Goal: Contribute content: Contribute content

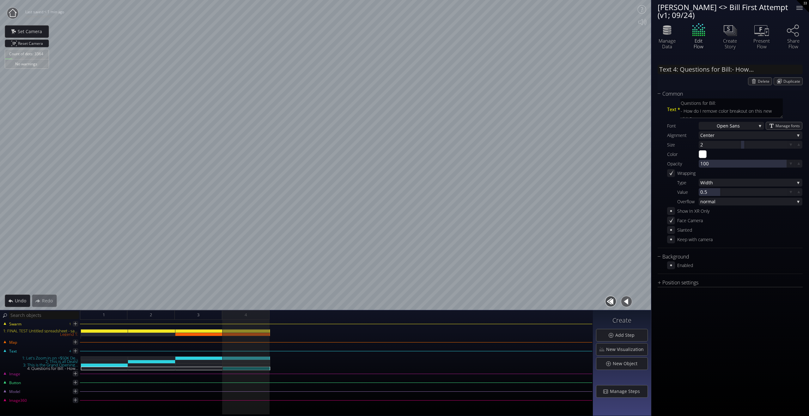
click at [14, 12] on circle at bounding box center [12, 13] width 11 height 11
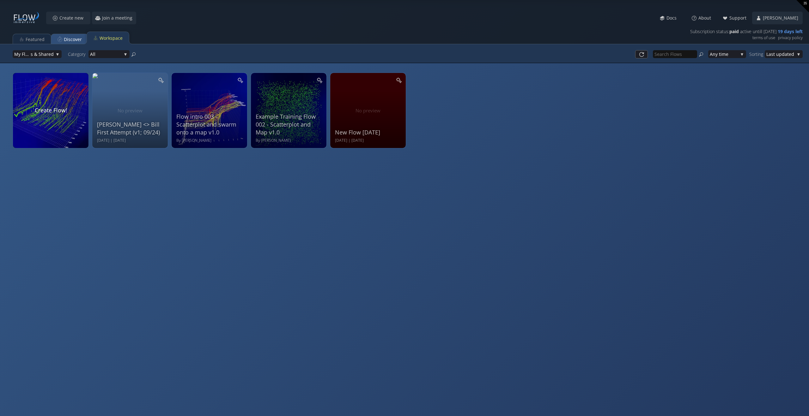
click at [70, 42] on div "Discover" at bounding box center [73, 39] width 18 height 12
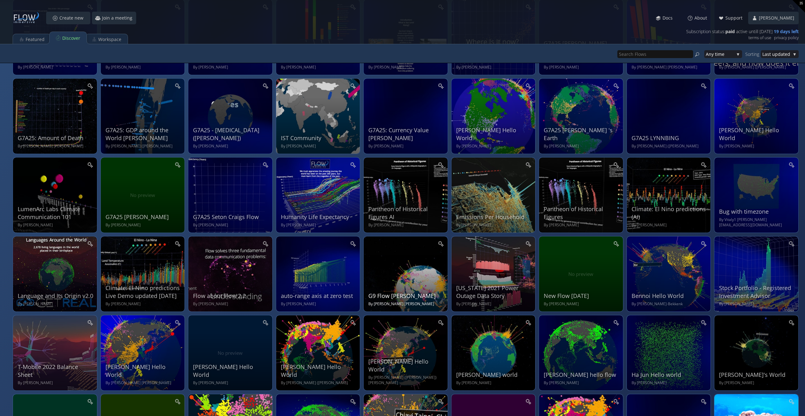
scroll to position [313, 0]
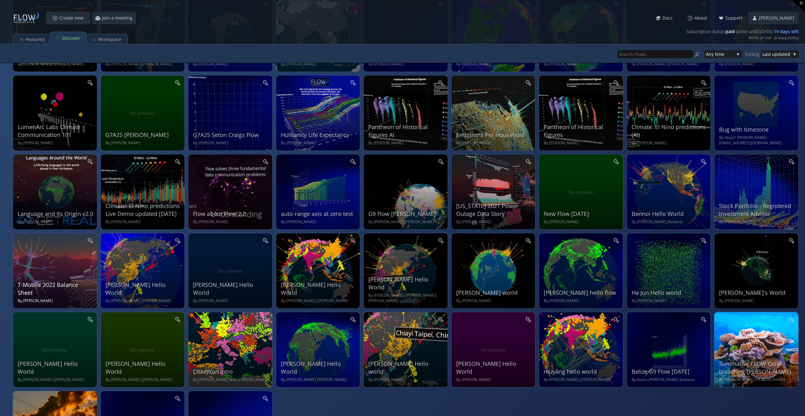
click at [58, 261] on div "T-Mobile 2022 Balance Sheet By Michael DiBenigno" at bounding box center [56, 270] width 76 height 67
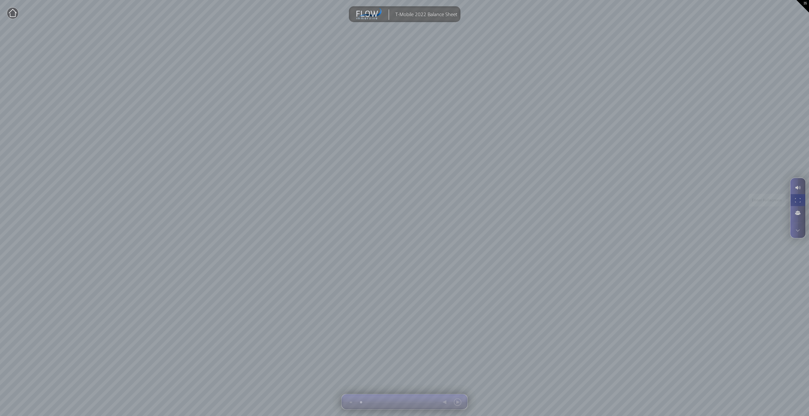
click at [545, 198] on div at bounding box center [797, 200] width 12 height 12
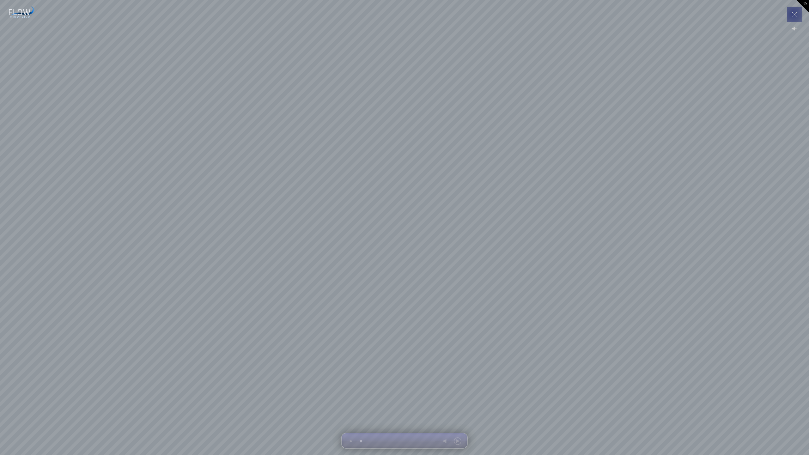
click at [545, 11] on div at bounding box center [794, 14] width 12 height 15
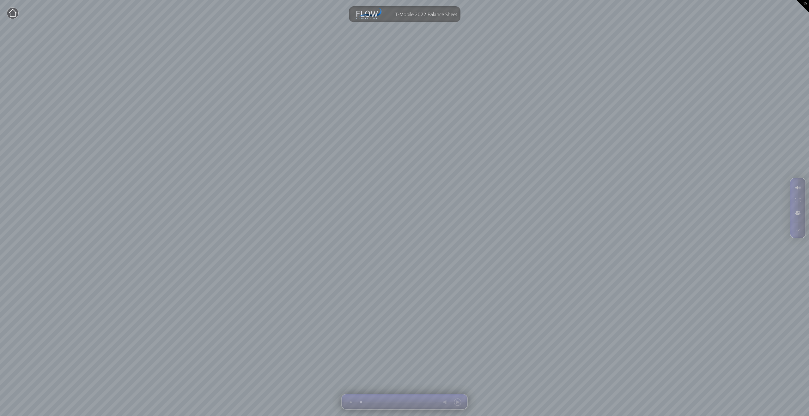
click at [14, 12] on circle at bounding box center [12, 13] width 11 height 11
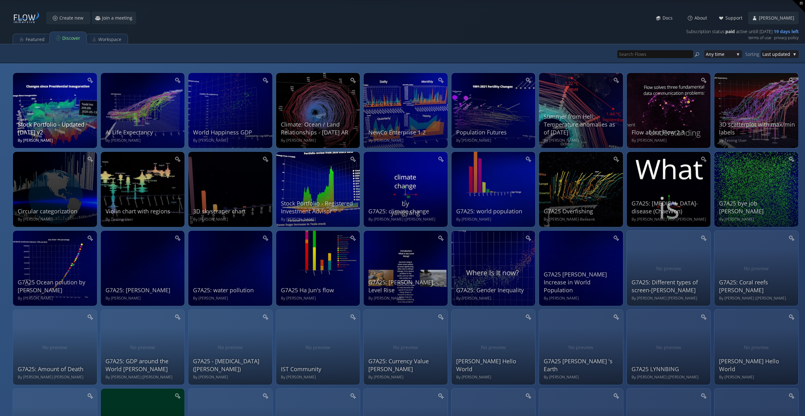
click at [50, 113] on div "Stock Portfolio - Updated July, 2025 v2 By Jason Marsh" at bounding box center [56, 109] width 76 height 67
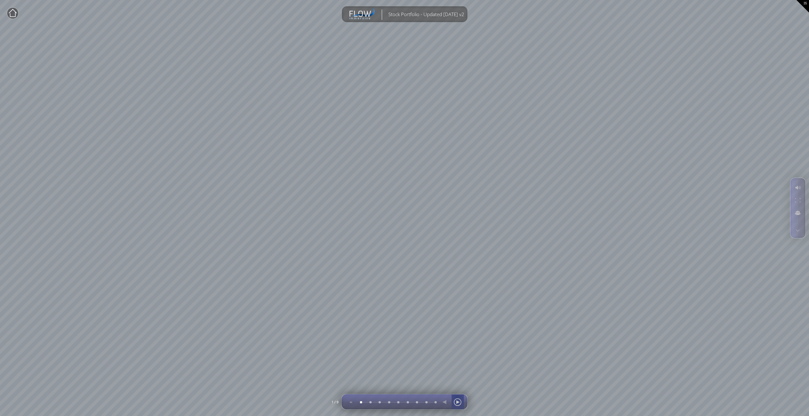
click at [457, 302] on div at bounding box center [457, 402] width 9 height 15
click at [458, 302] on div at bounding box center [457, 402] width 9 height 15
click at [16, 10] on circle at bounding box center [12, 13] width 11 height 11
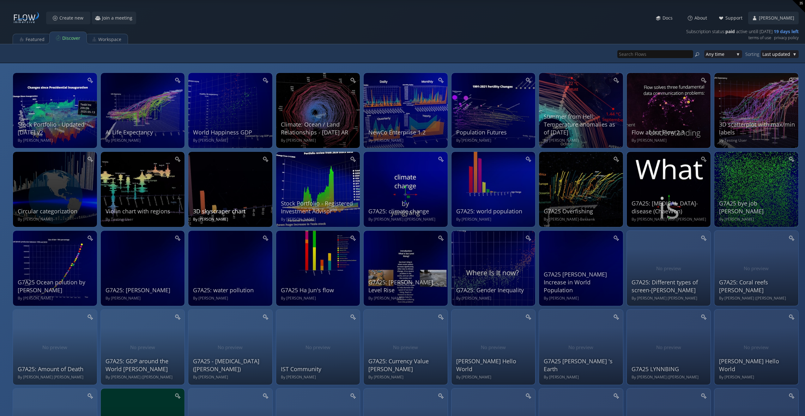
click at [231, 182] on div "3D skyscraper chart By Jason Marsh" at bounding box center [231, 188] width 76 height 67
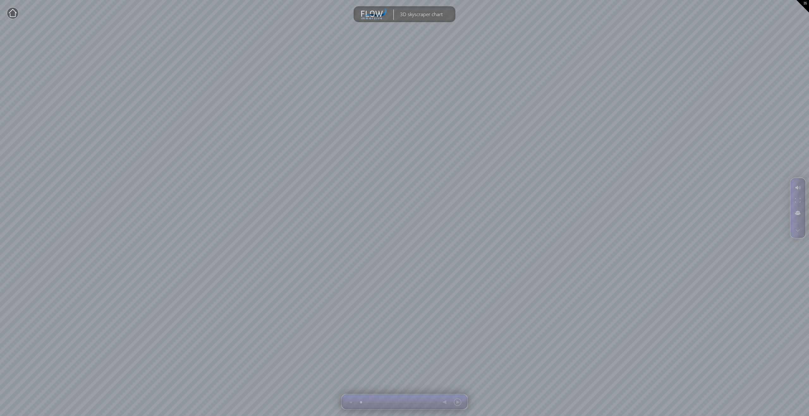
click at [9, 11] on circle at bounding box center [12, 13] width 11 height 11
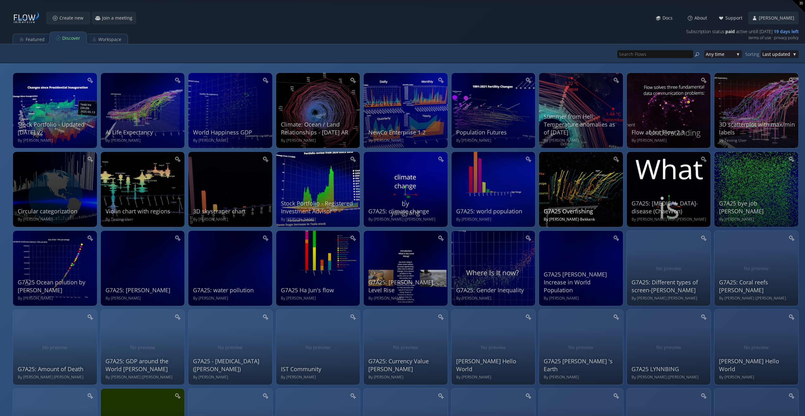
click at [545, 177] on div "G7A25 Overfishing By Bennoi Silvis-Bekkenk" at bounding box center [582, 188] width 76 height 67
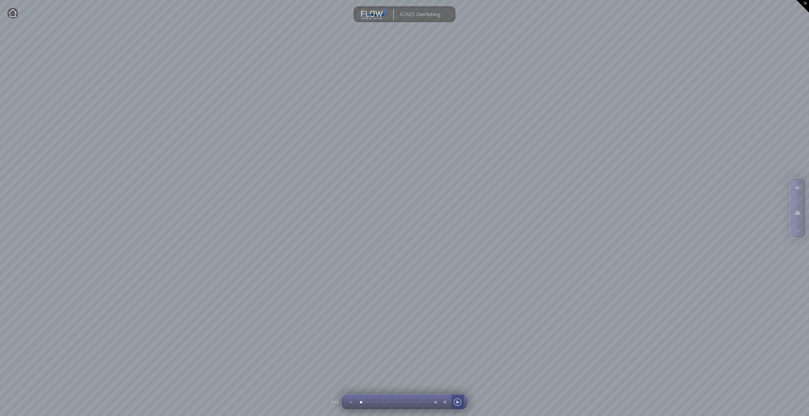
click at [458, 302] on div at bounding box center [457, 402] width 9 height 15
click at [16, 14] on circle at bounding box center [12, 13] width 11 height 11
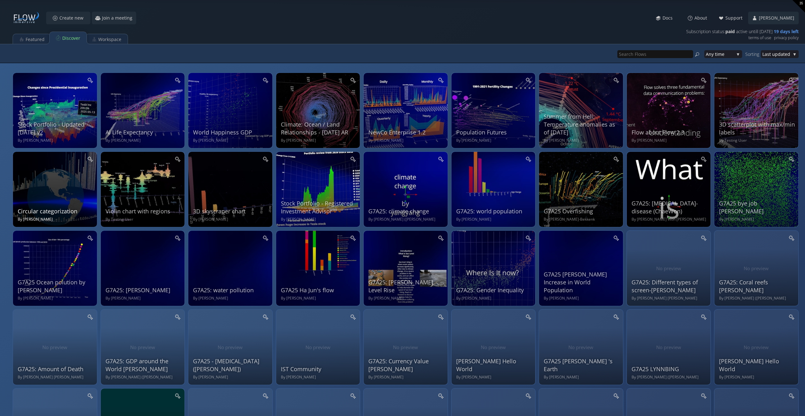
click at [66, 189] on div "Circular categorization By Kirill Seredin" at bounding box center [56, 188] width 76 height 67
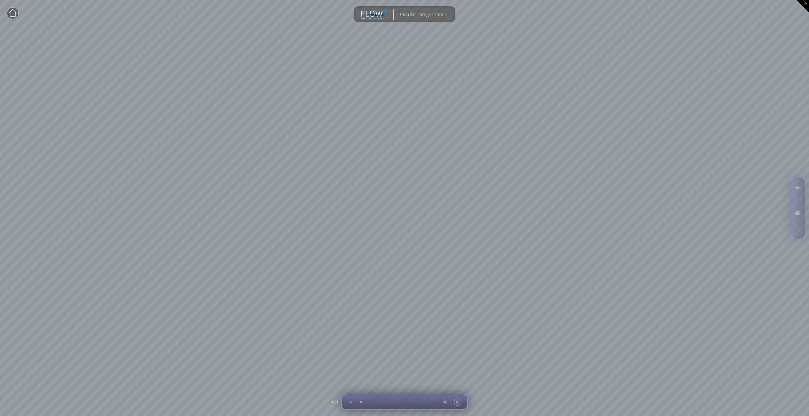
click at [456, 302] on div at bounding box center [451, 401] width 26 height 15
click at [15, 11] on icon at bounding box center [13, 13] width 8 height 8
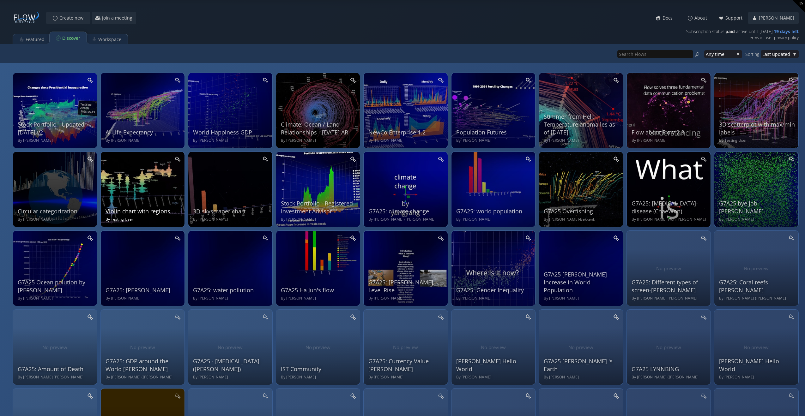
click at [155, 178] on div "Violin chart with regions By Testing User" at bounding box center [143, 188] width 76 height 67
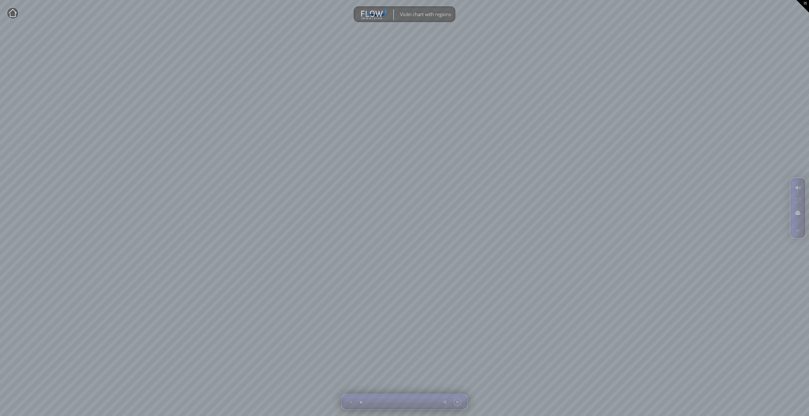
click at [13, 14] on circle at bounding box center [12, 13] width 11 height 11
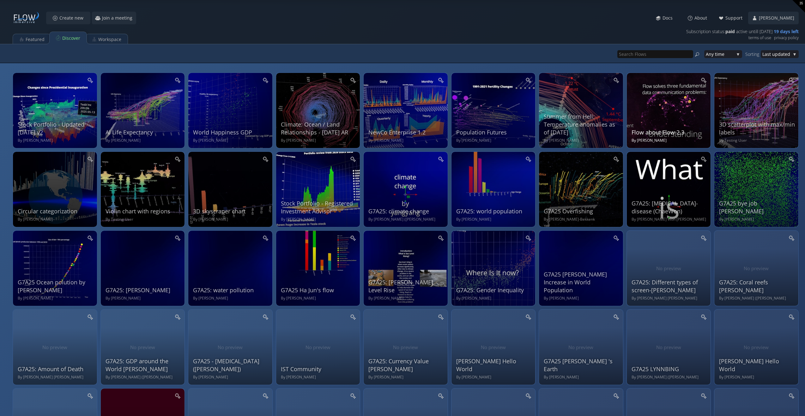
click at [545, 109] on div "Flow about Flow 2.3 By Jason Marsh" at bounding box center [669, 109] width 76 height 67
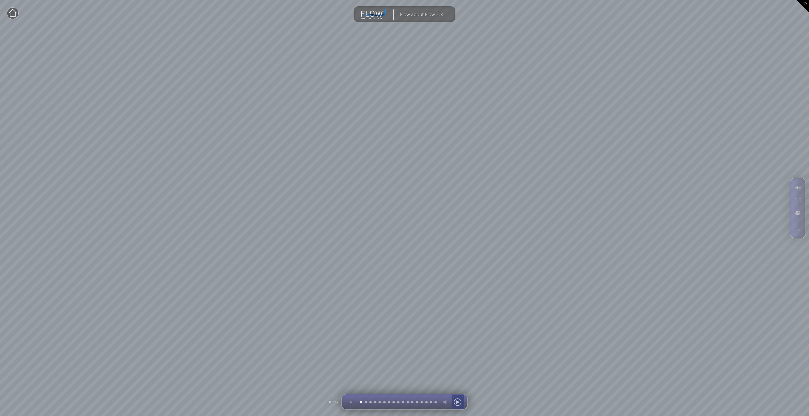
click at [459, 302] on div at bounding box center [457, 402] width 9 height 15
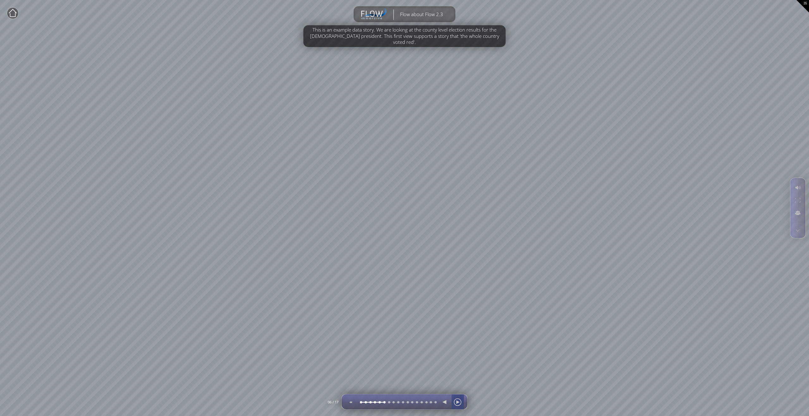
click at [459, 302] on div at bounding box center [457, 402] width 9 height 15
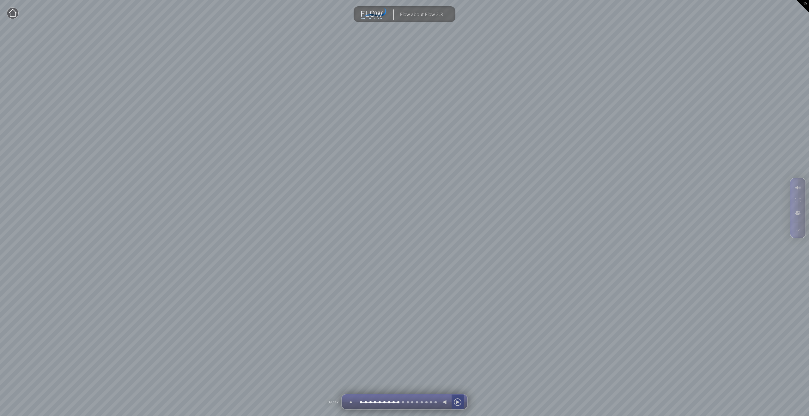
click at [459, 302] on div at bounding box center [457, 402] width 9 height 15
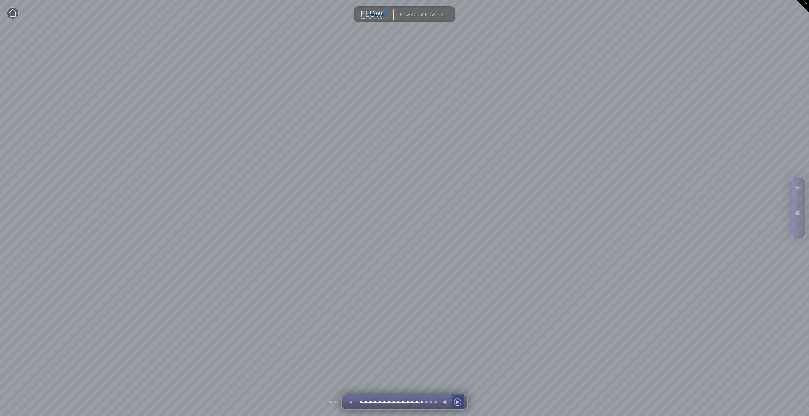
click at [459, 302] on div at bounding box center [457, 402] width 9 height 15
click at [13, 12] on circle at bounding box center [12, 13] width 11 height 11
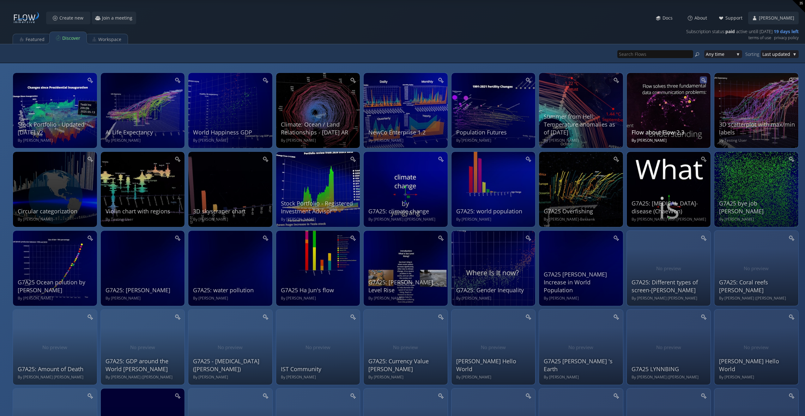
click at [545, 79] on icon at bounding box center [702, 79] width 5 height 5
click at [423, 56] on div at bounding box center [357, 54] width 688 height 14
click at [108, 36] on div "Workspace" at bounding box center [109, 39] width 23 height 12
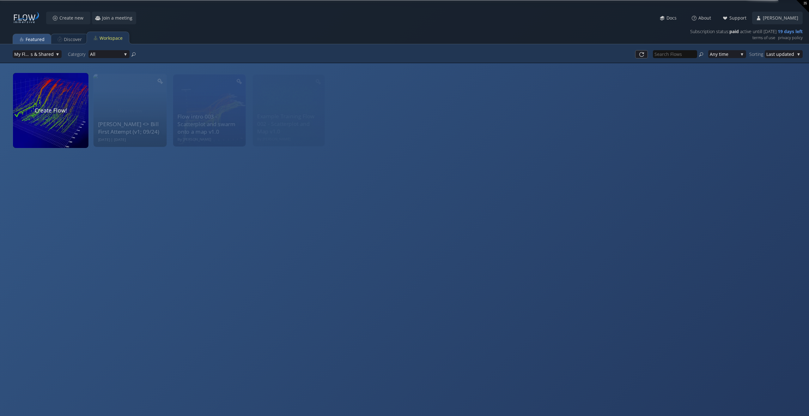
click at [38, 39] on div "Featured" at bounding box center [35, 39] width 19 height 12
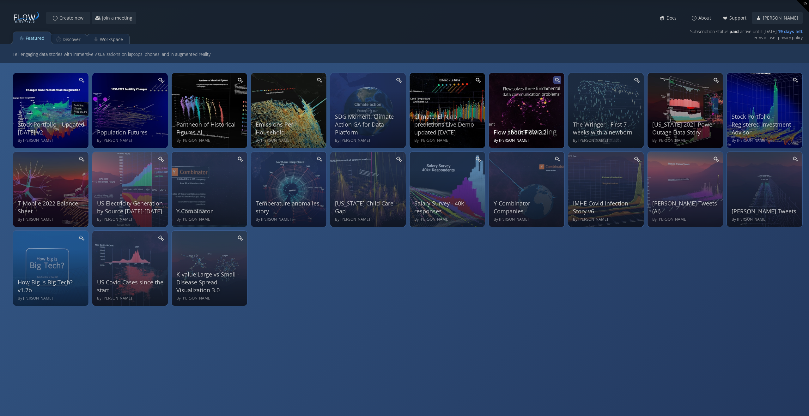
click at [545, 80] on icon at bounding box center [557, 80] width 6 height 6
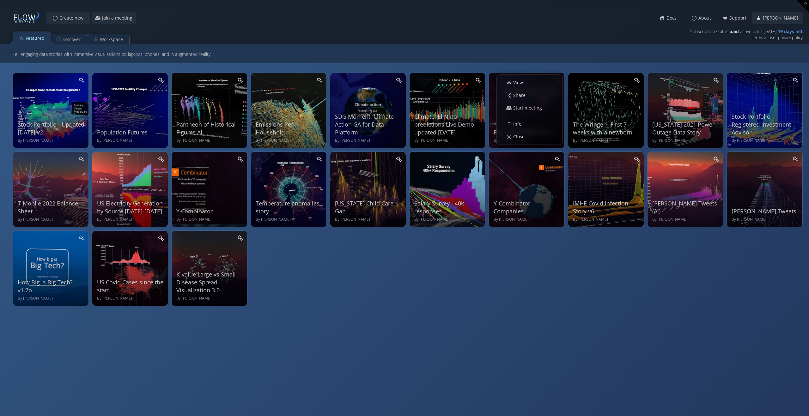
click at [544, 58] on div "Tell engaging data stories with immersive visualizations on laptops, phones, an…" at bounding box center [408, 54] width 790 height 14
click at [69, 38] on div "Discover" at bounding box center [72, 39] width 18 height 12
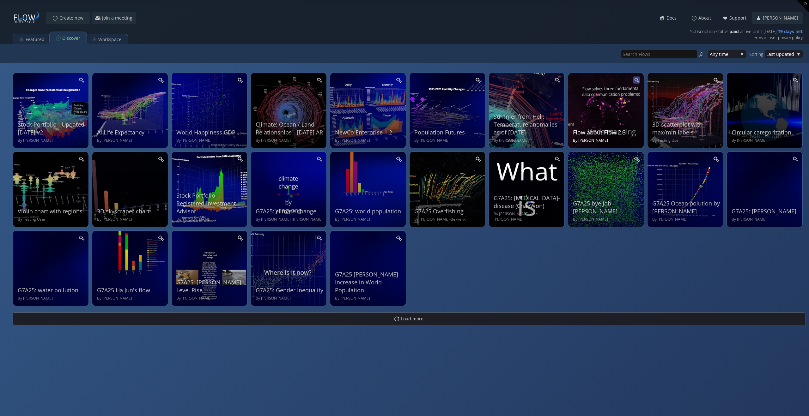
click at [545, 79] on icon at bounding box center [636, 79] width 5 height 5
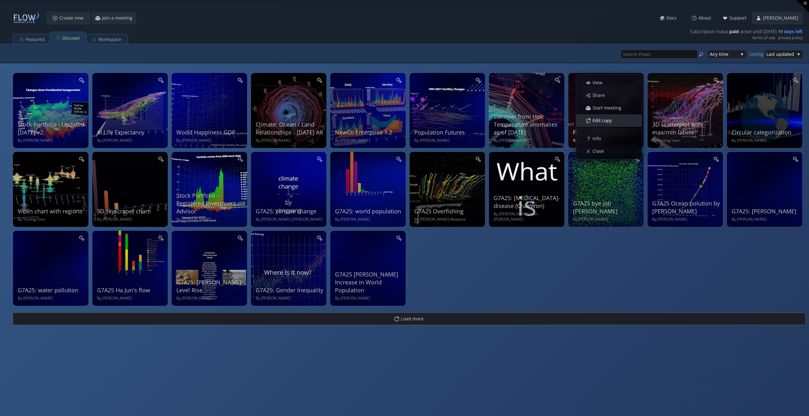
click at [545, 123] on div "Edit copy" at bounding box center [611, 121] width 59 height 12
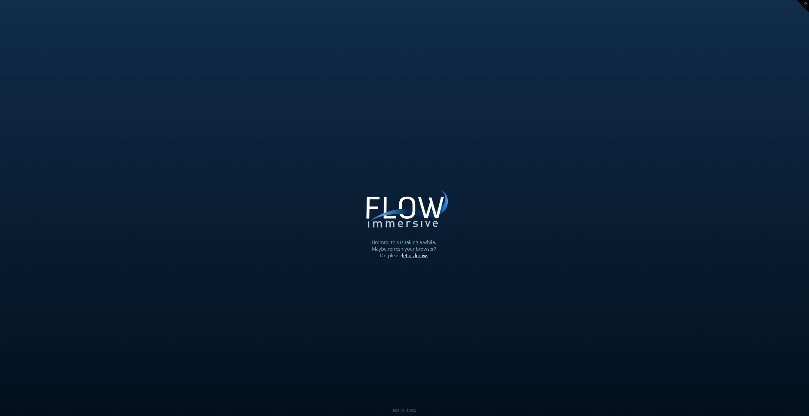
click at [516, 165] on div "Loading may take a while. Please wait Give us a bit more time. Maybe this Flow …" at bounding box center [404, 208] width 809 height 416
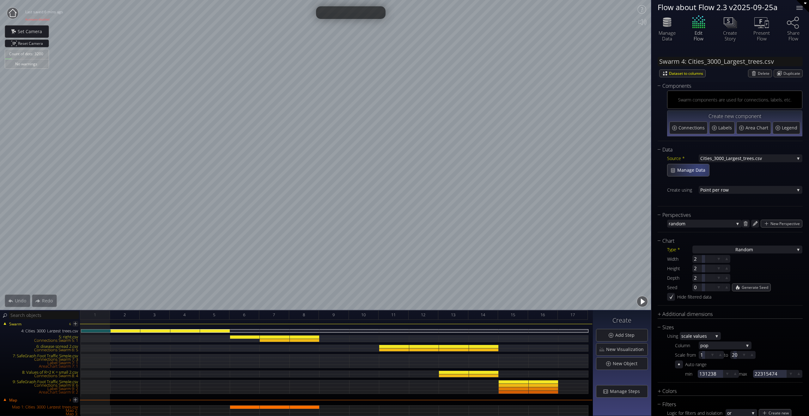
click at [698, 169] on span "Manage Data" at bounding box center [692, 170] width 32 height 6
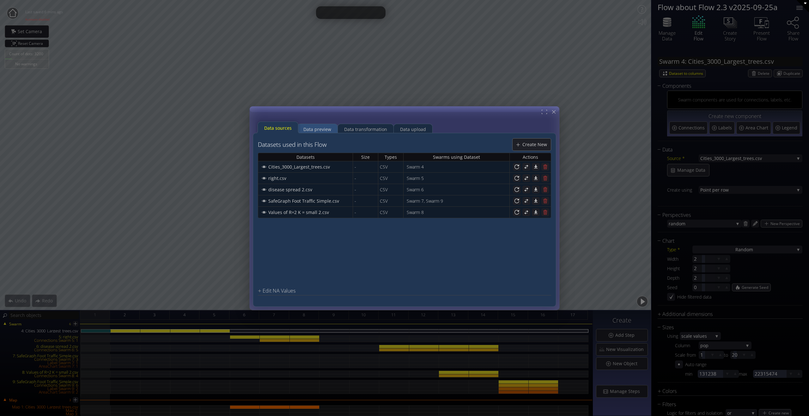
click at [322, 127] on div "Data preview" at bounding box center [317, 129] width 28 height 12
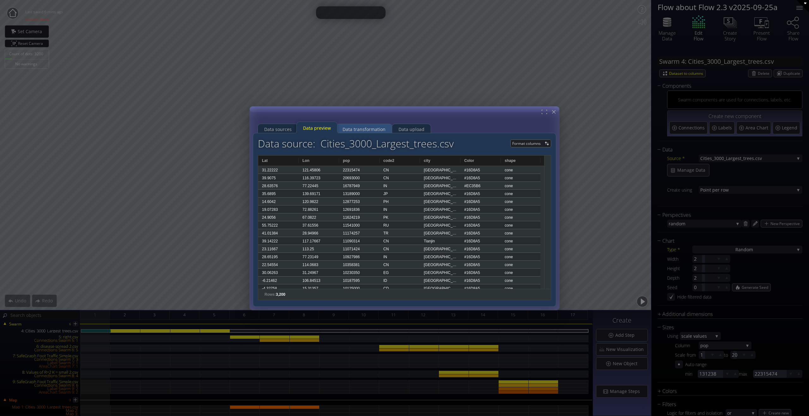
click at [364, 129] on div "Data transformation" at bounding box center [363, 129] width 43 height 12
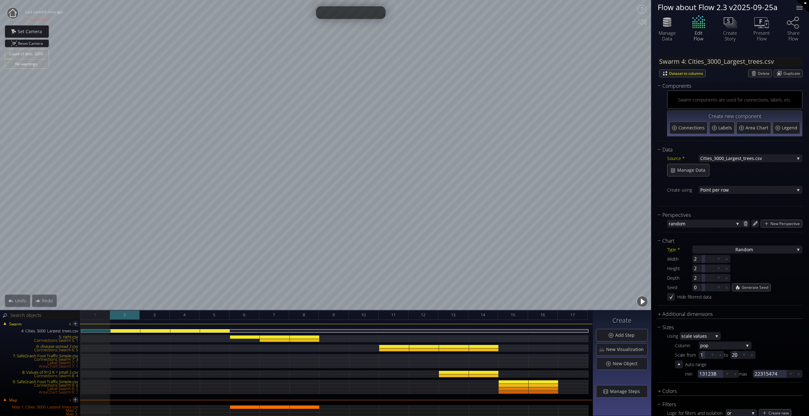
click at [122, 317] on div "2" at bounding box center [125, 314] width 30 height 9
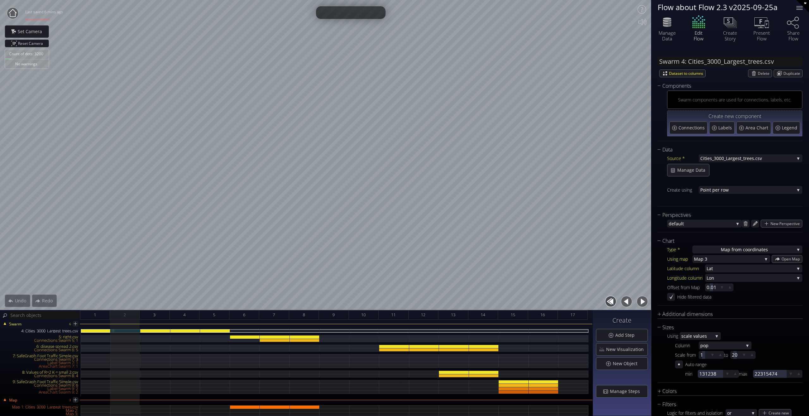
click at [133, 330] on div "4: Cities_3000_Largest_trees.csv" at bounding box center [126, 330] width 30 height 3
click at [730, 250] on span "Map from c" at bounding box center [732, 250] width 24 height 8
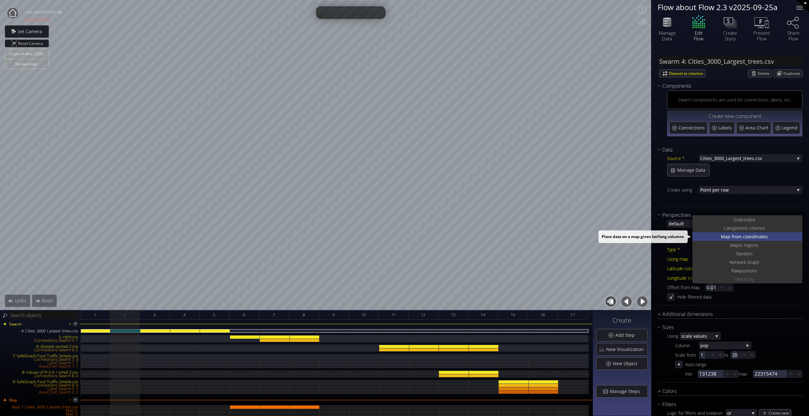
click at [731, 238] on span "Map from c" at bounding box center [732, 236] width 24 height 9
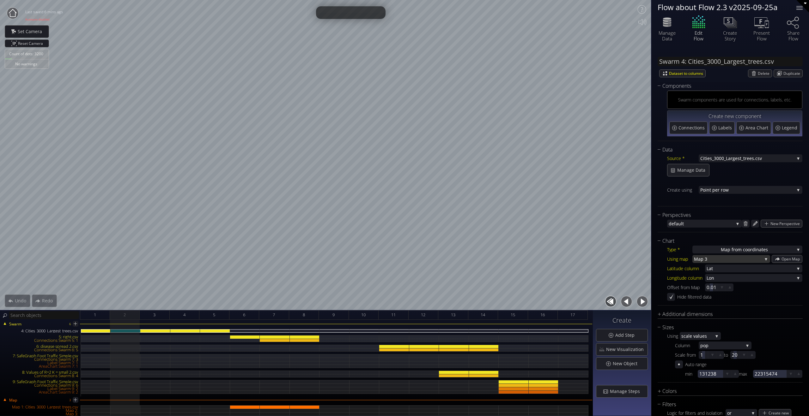
click at [698, 260] on span "Map 3" at bounding box center [728, 259] width 68 height 8
click at [661, 256] on div "Type * Map from c oordinates S catterplot Categoriz ed columns Map from c oordi…" at bounding box center [729, 273] width 145 height 56
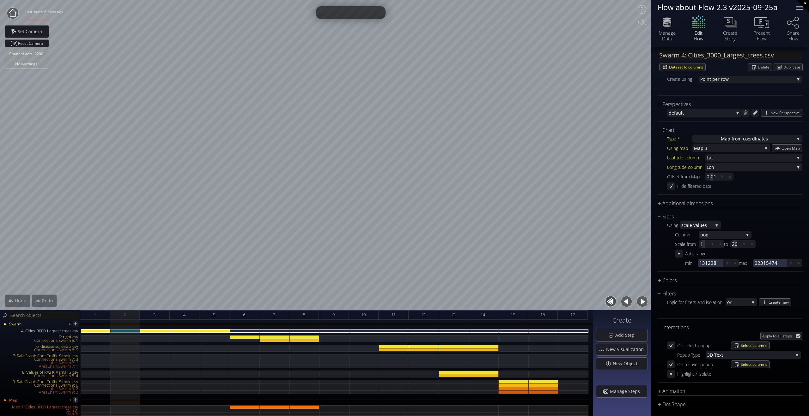
scroll to position [115, 0]
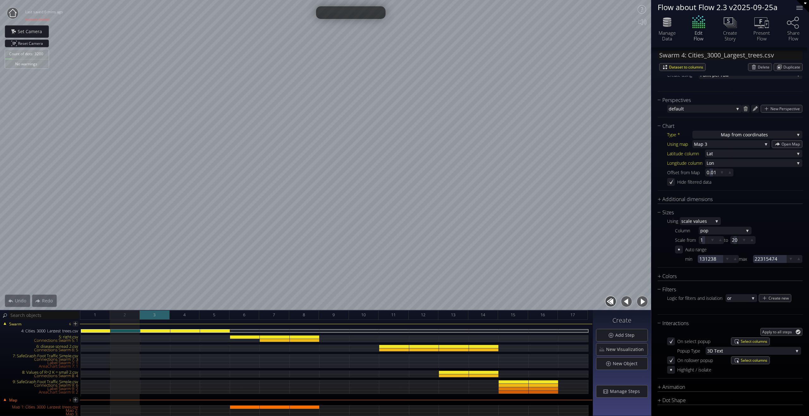
click at [152, 312] on div "3" at bounding box center [155, 314] width 30 height 9
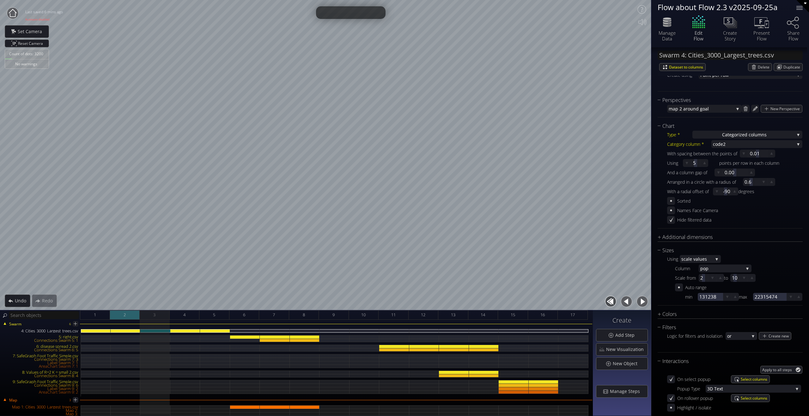
click at [129, 314] on div "2" at bounding box center [125, 314] width 30 height 9
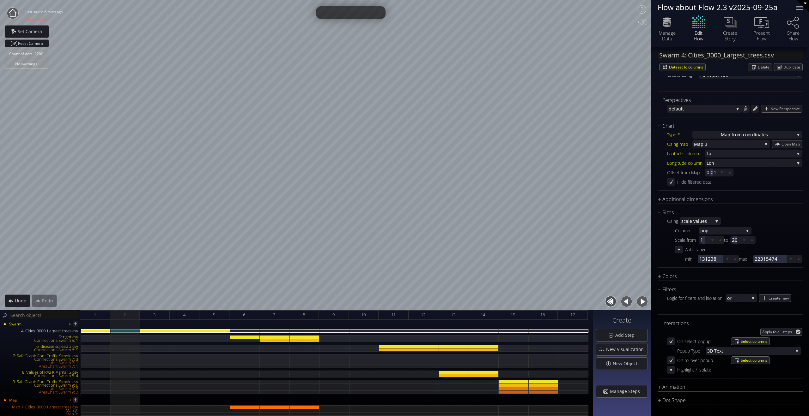
scroll to position [0, 0]
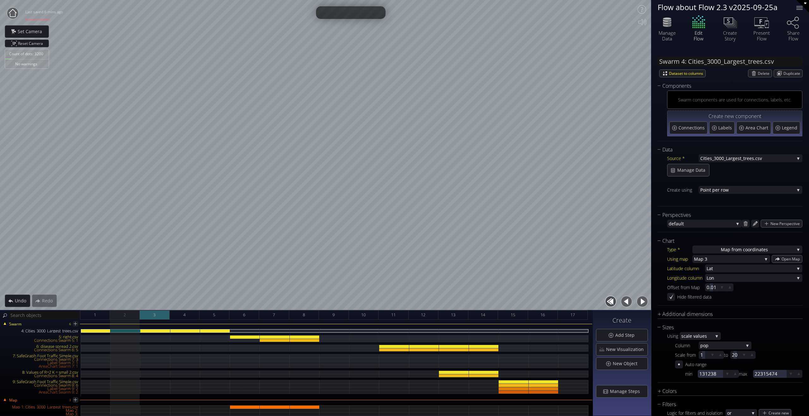
click at [156, 316] on div "3" at bounding box center [155, 314] width 30 height 9
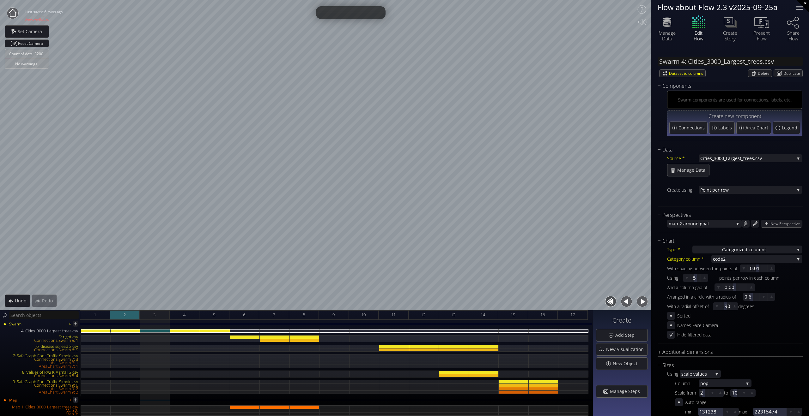
click at [129, 315] on div "2" at bounding box center [125, 314] width 30 height 9
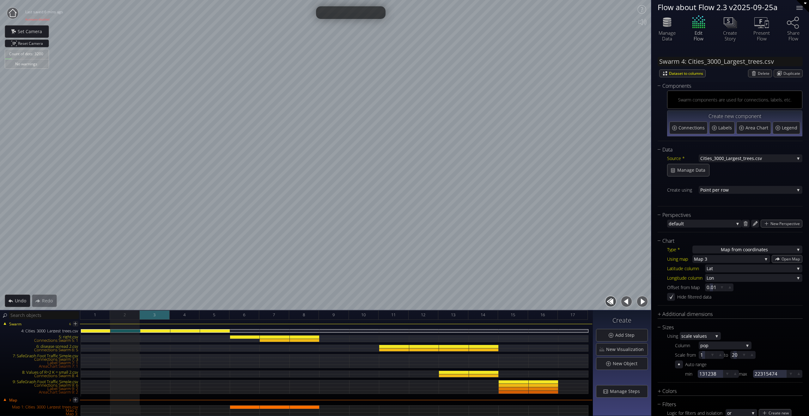
click at [143, 316] on div "3" at bounding box center [155, 314] width 30 height 9
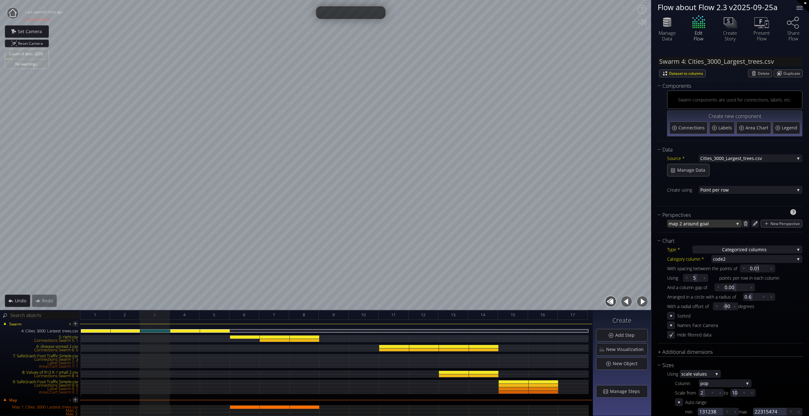
click at [729, 225] on span "round goal" at bounding box center [709, 224] width 48 height 8
click at [751, 210] on div "Data Source * Cities_3000_Largest _trees.csv None Cities_3000_Largest _trees.cs…" at bounding box center [729, 416] width 145 height 541
click at [189, 330] on div "4: Cities_3000_Largest_trees.csv" at bounding box center [185, 330] width 30 height 3
click at [162, 330] on div "4: Cities_3000_Largest_trees.csv" at bounding box center [155, 330] width 30 height 3
click at [187, 332] on div "4: Cities_3000_Largest_trees.csv" at bounding box center [185, 330] width 30 height 3
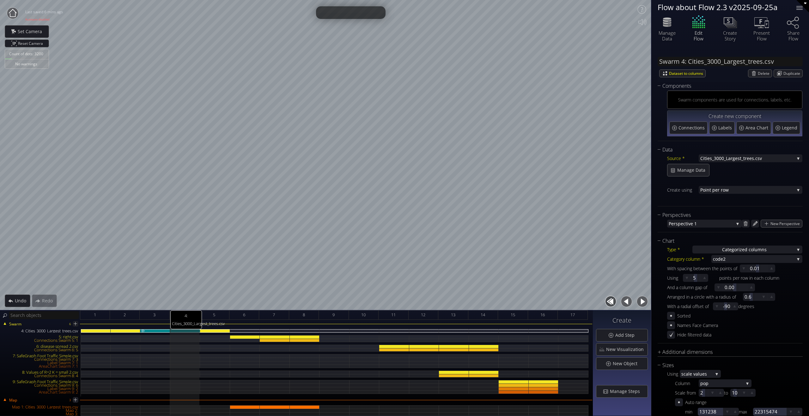
click at [163, 333] on div "4: Cities_3000_Largest_trees.csv" at bounding box center [155, 330] width 30 height 3
click at [209, 328] on div "Swarm 6 4: Cities_3000_Largest_trees.csv 5: right.csv Connections Swarm 5: 1 6:…" at bounding box center [296, 361] width 591 height 72
click at [211, 331] on div "4: Cities_3000_Largest_trees.csv" at bounding box center [215, 330] width 30 height 3
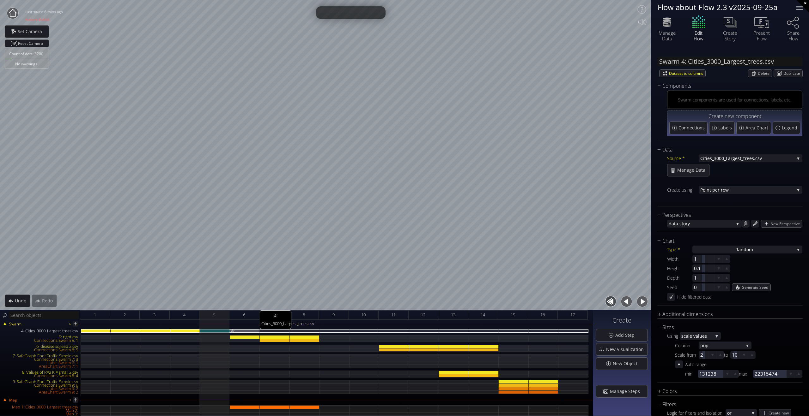
click at [239, 331] on div "4: Cities_3000_Largest_trees.csv" at bounding box center [245, 330] width 30 height 3
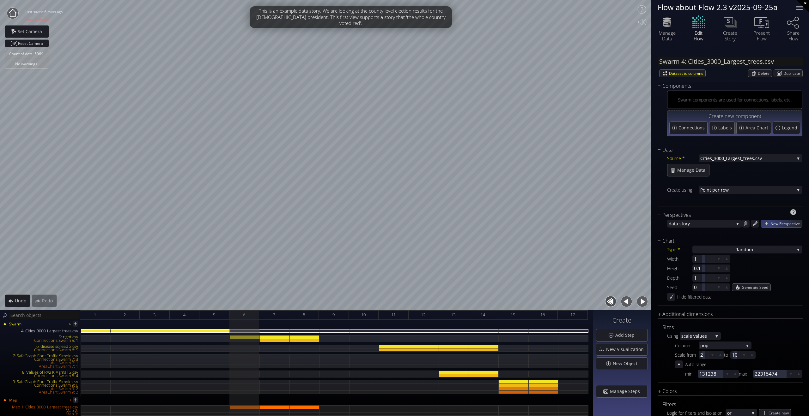
click at [767, 225] on div "New Perspective" at bounding box center [780, 223] width 41 height 7
click at [9, 12] on circle at bounding box center [12, 13] width 11 height 11
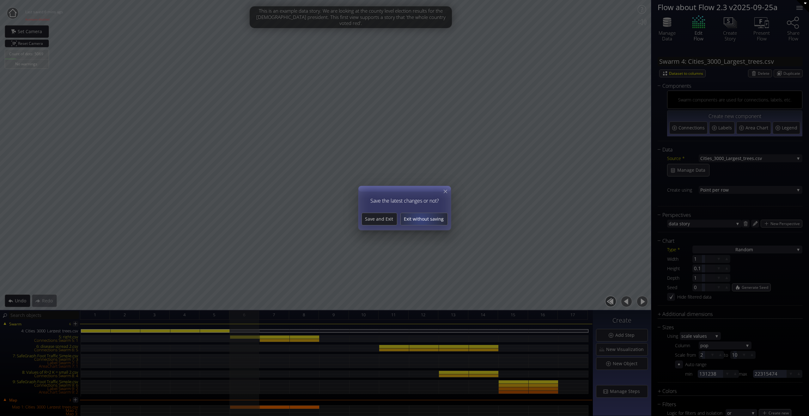
click at [421, 219] on span "Exit without saving" at bounding box center [423, 219] width 47 height 6
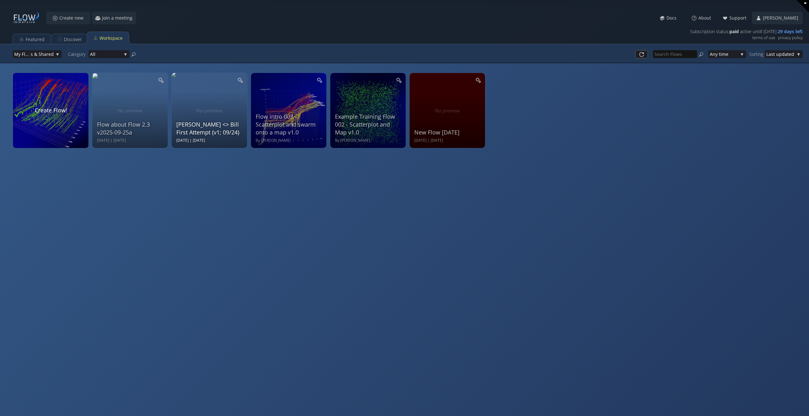
click at [208, 110] on div "Adrian <> Bill First Attempt (v1; 09/24) Wed Sep 24 2025 | Thu Sep 25 2025" at bounding box center [210, 109] width 68 height 67
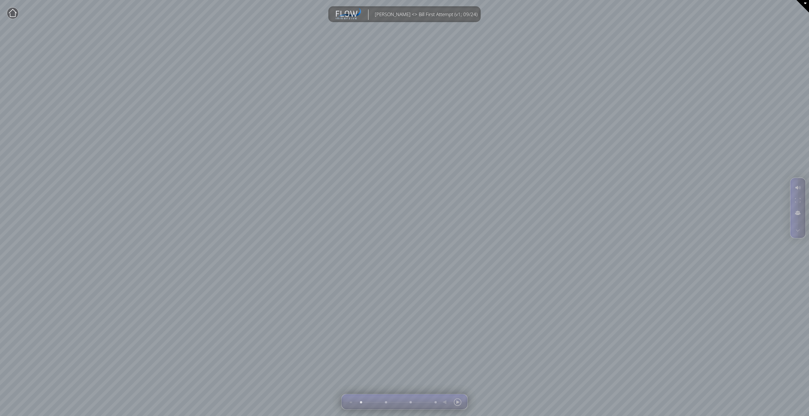
click at [12, 15] on circle at bounding box center [12, 13] width 11 height 11
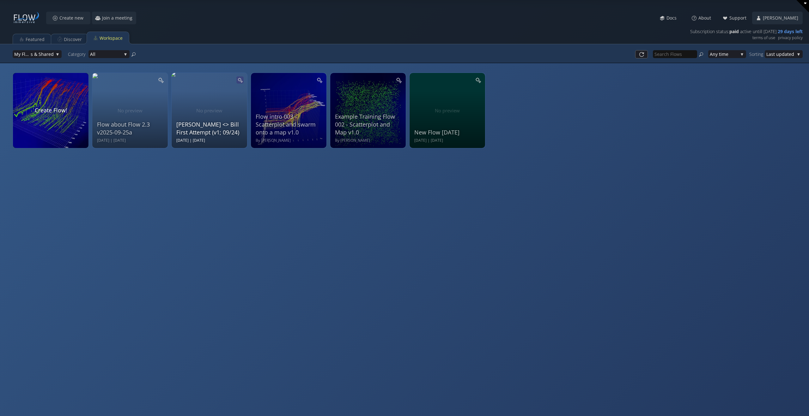
click at [240, 80] on icon at bounding box center [239, 79] width 5 height 5
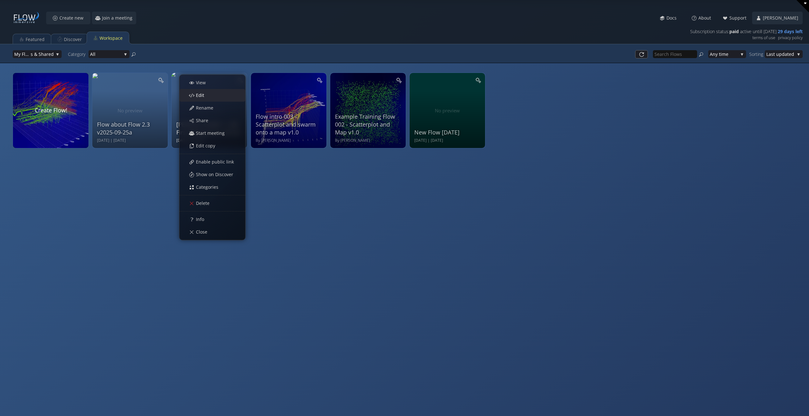
click at [218, 96] on div "Edit" at bounding box center [215, 95] width 59 height 12
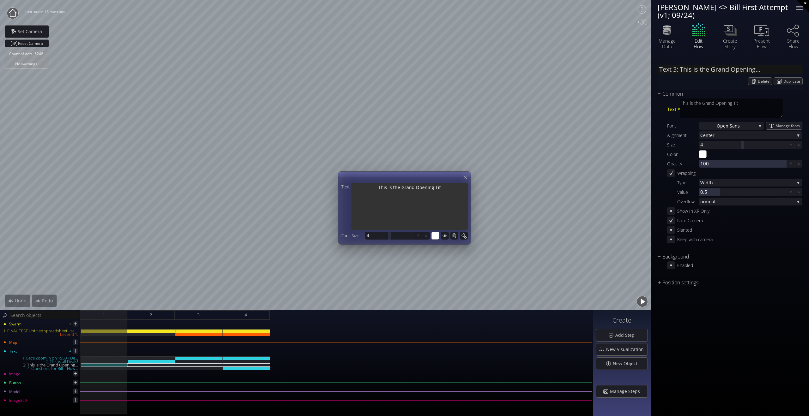
click at [435, 192] on textarea "This is the Grand Opening Tit" at bounding box center [409, 207] width 116 height 49
type input "Text 3: T"
type textarea "T"
type input "Text 3: Th"
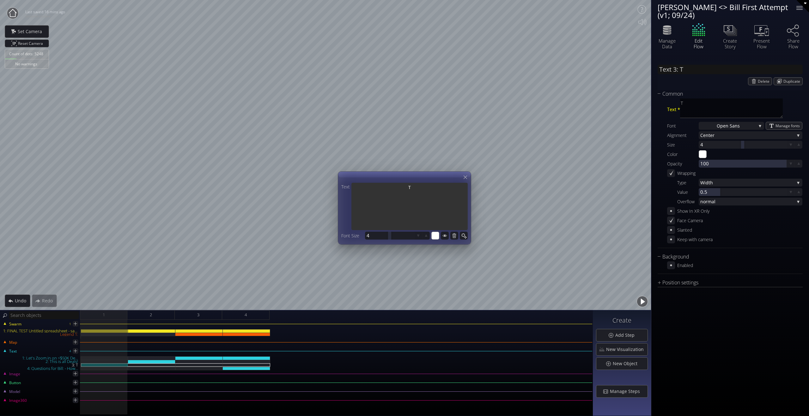
type textarea "Th"
type input "Text 3: The"
type textarea "The"
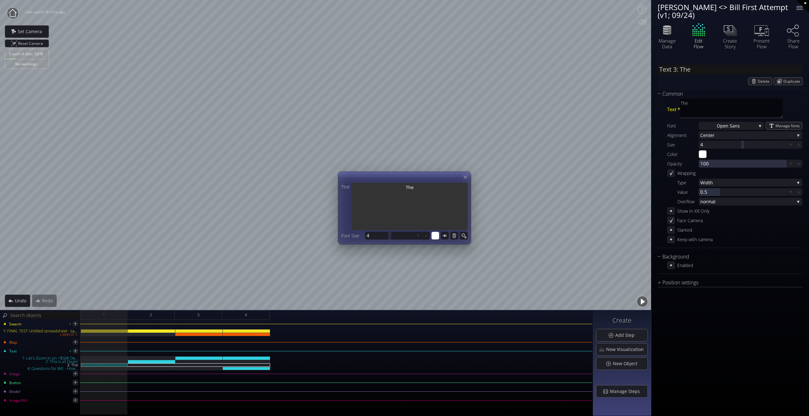
type input "Text 3: Thes"
type textarea "Thes"
type input "Text 3: These"
type textarea "These"
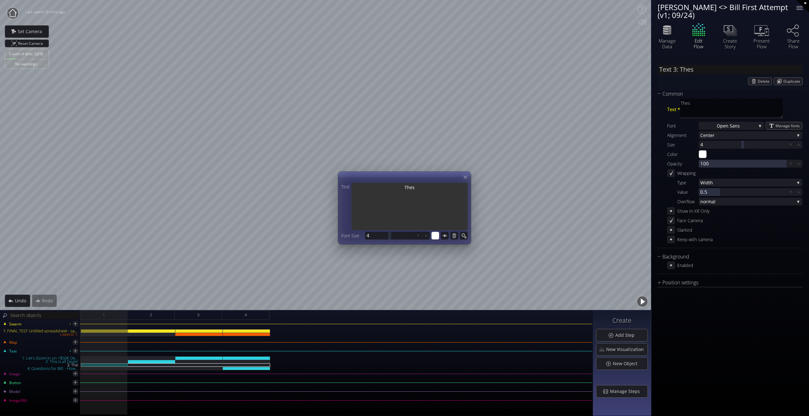
type textarea "These"
type input "Text 3: These"
type textarea "These"
type input "Text 3: These"
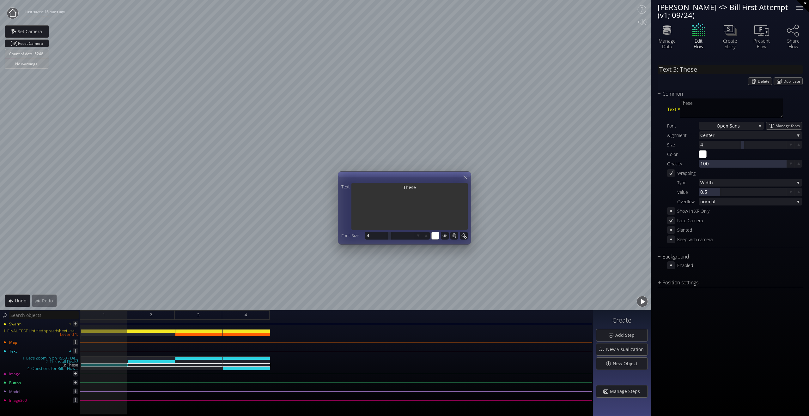
type textarea "These"
type textarea "Thes"
type input "Text 3: Thes"
type textarea "Thes"
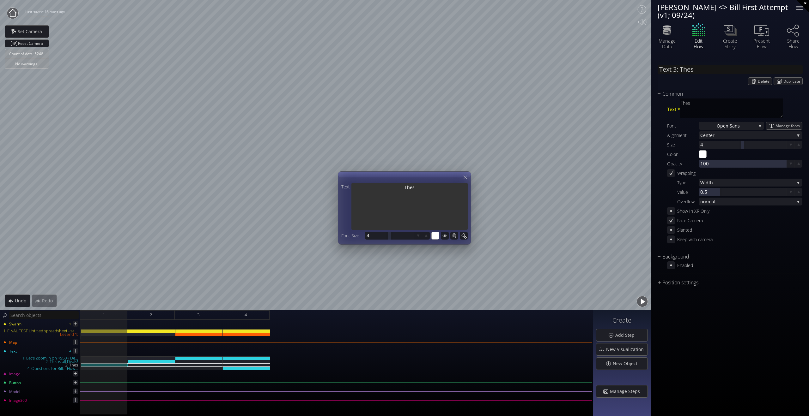
type input "Text 3: Thes"
type textarea "Thes"
type input "Text 3: Thes"
type textarea "Thes"
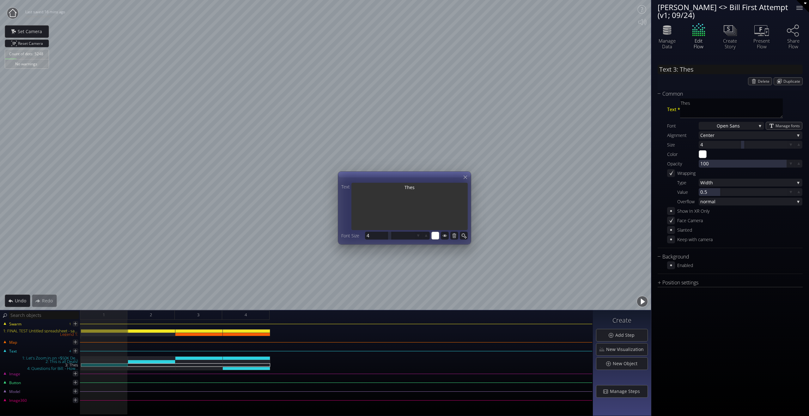
type textarea "Thes"
type input "Text 3: Thes"
type textarea "Thes"
type input "Text 3: Thes"
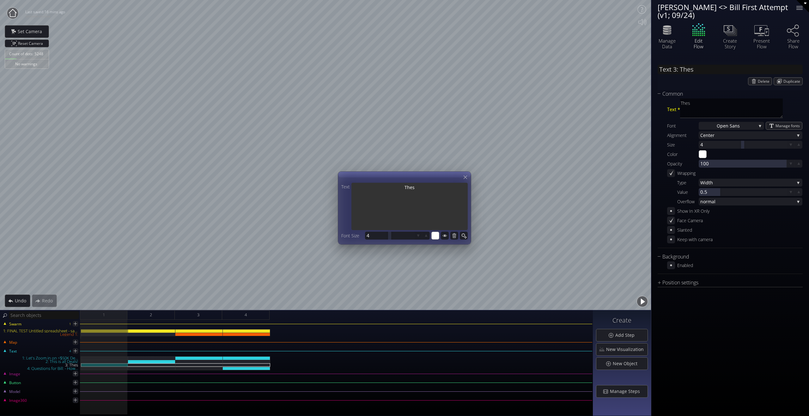
type textarea "Thes"
type textarea "These"
type input "Text 3: These"
type textarea "These"
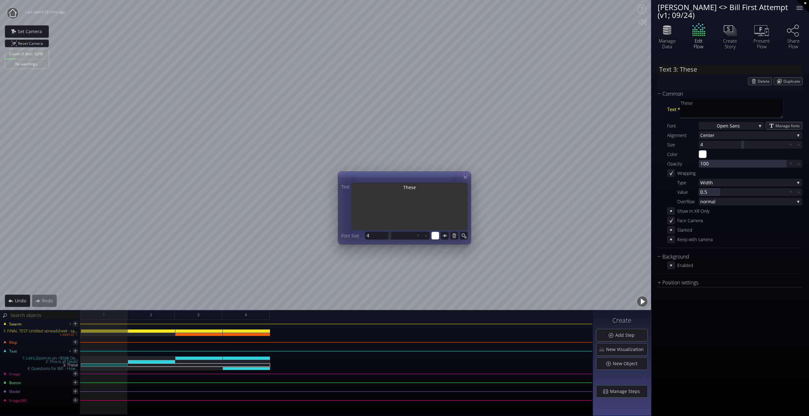
type input "Text 3: These"
type textarea "These"
type input "Text 3: These"
type textarea "These"
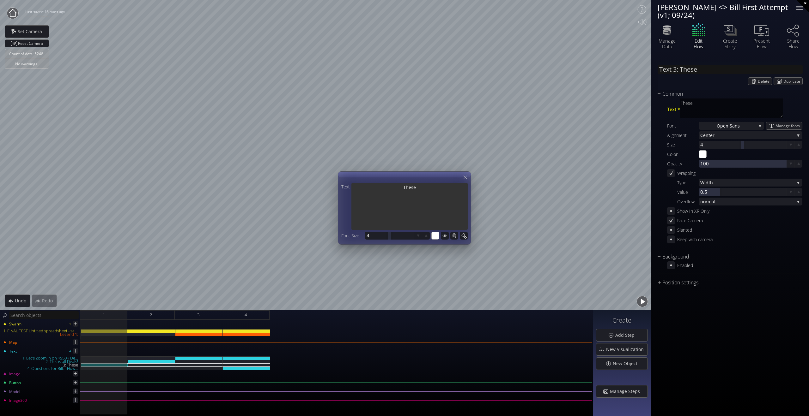
type textarea "These"
type input "Text 3: These"
type textarea "These"
type input "Text 3: These"
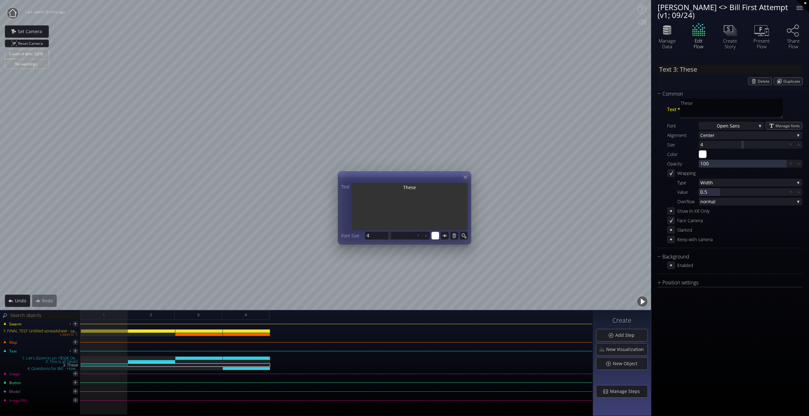
type textarea "These"
type input "Text 3: These"
type textarea "These"
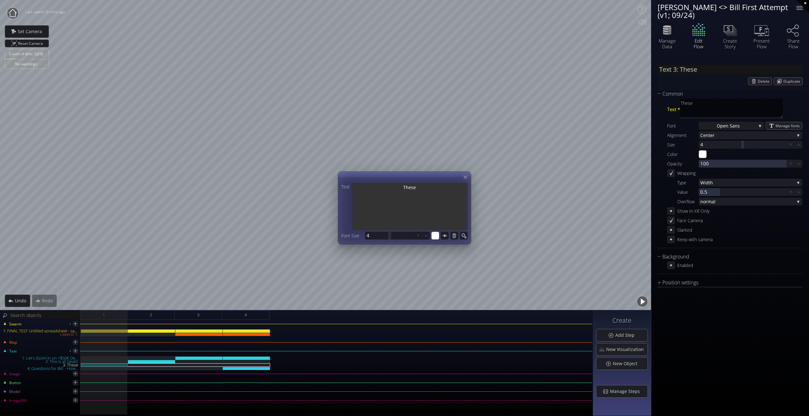
type input "Text 3: These r"
type textarea "These r"
type input "Text 3: These re"
type textarea "These re"
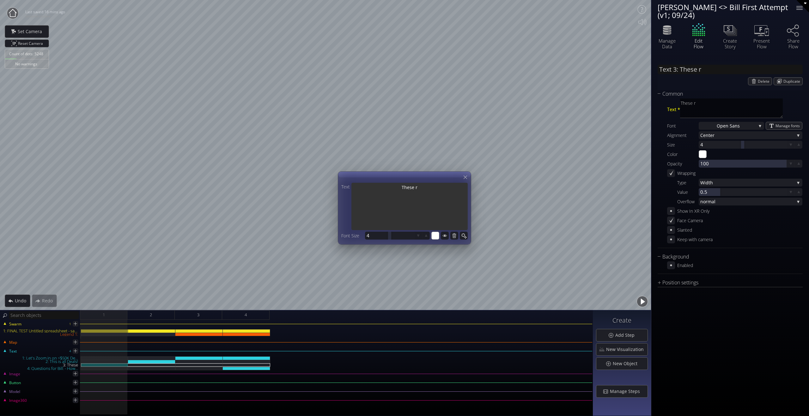
type textarea "These re"
type input "Text 3: These re"
type textarea "These re"
type input "Text 3: These re"
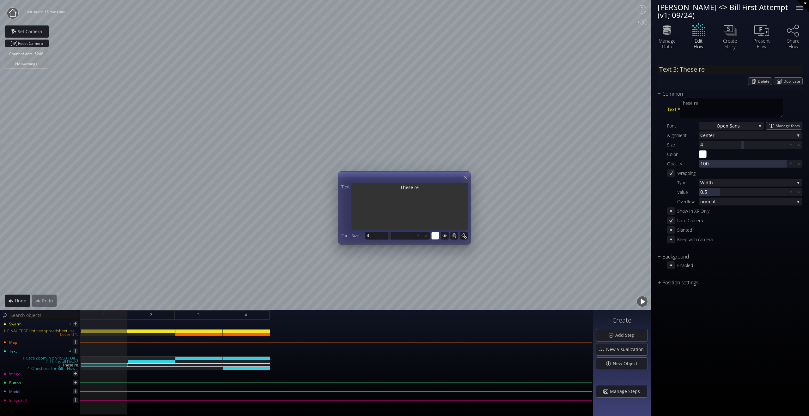
type textarea "These re"
type input "Text 3: These re"
type textarea "These re"
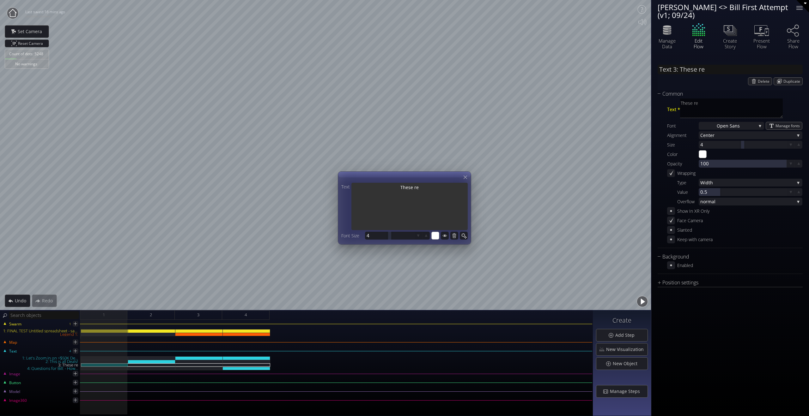
type textarea "These re"
type input "Text 3: These re"
type textarea "These re"
type input "Text 3: These r"
type textarea "These r"
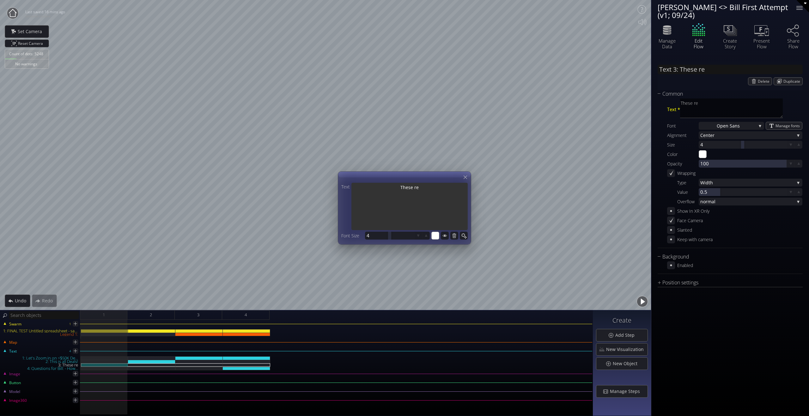
type textarea "These r"
type input "Text 3: These"
type textarea "These"
type input "Text 3: These a"
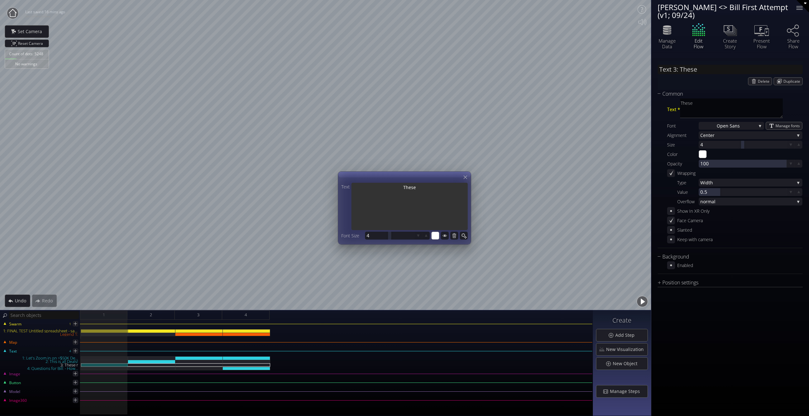
type textarea "These a"
type input "Text 3: These ar"
type textarea "These ar"
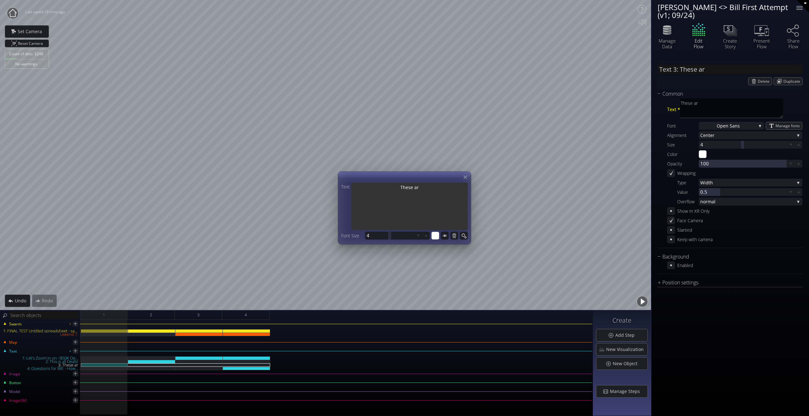
type input "Text 3: These are"
type textarea "These are"
type input "Text 3: These are"
type textarea "These are"
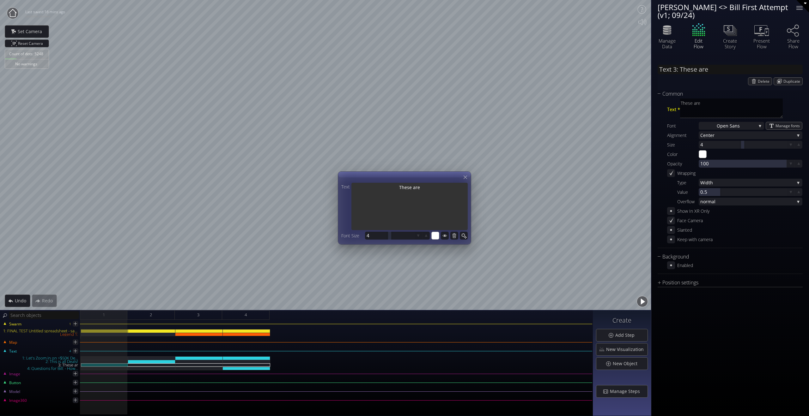
type textarea "These are"
type input "Text 3: These are"
type textarea "These are"
type input "Text 3: These ar"
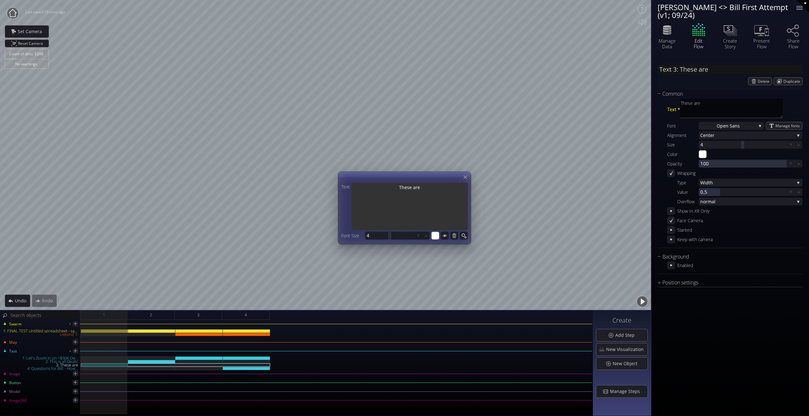
type textarea "These ar"
type input "Text 3: These ar"
type textarea "These ar"
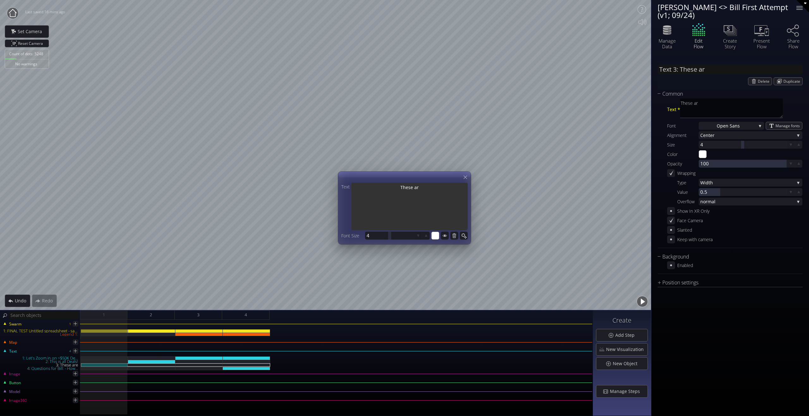
type input "Text 3: These ar"
type textarea "These ar"
type input "Text 3: These ar"
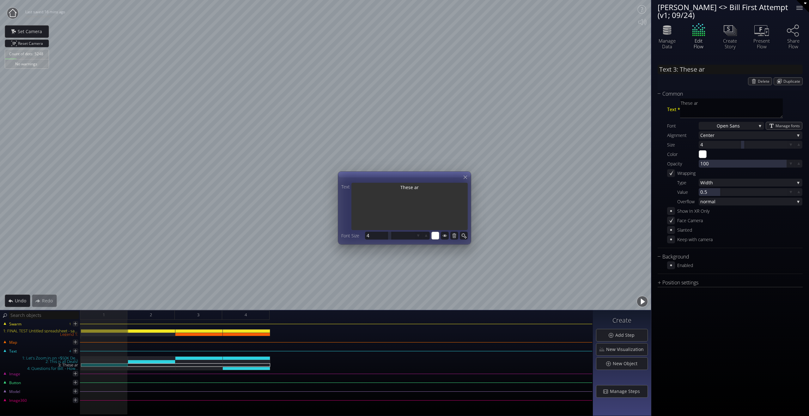
type textarea "These ar"
type input "Text 3: These ar"
type textarea "These ar"
type input "Text 3: These are"
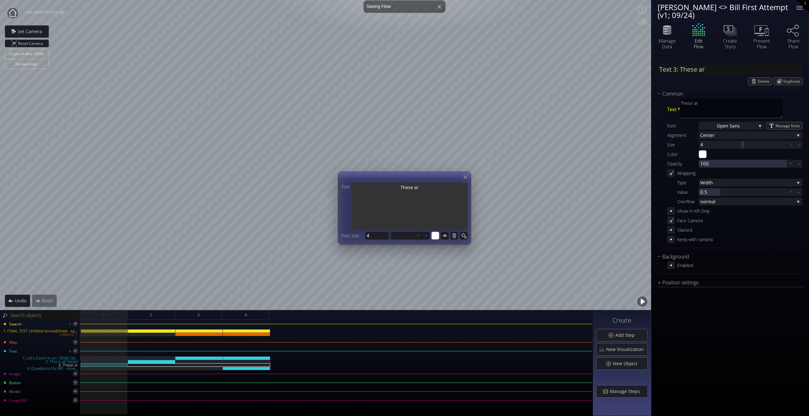
type textarea "These are"
type input "Text 3: I"
type textarea "I"
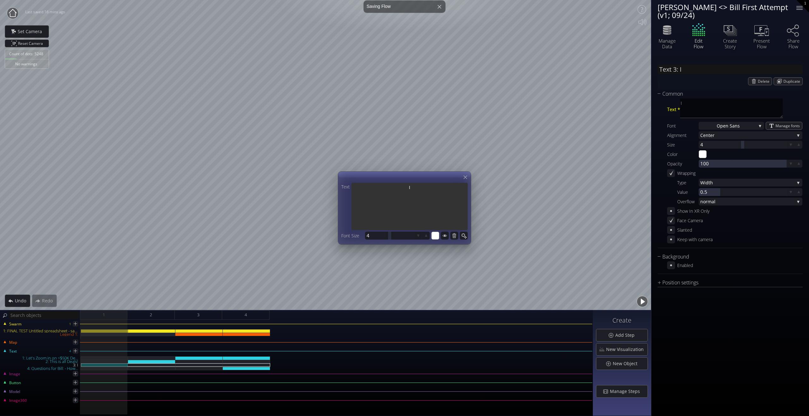
type input "Text 3: In"
type textarea "In"
type input "Text 3: Inb"
type textarea "Inb"
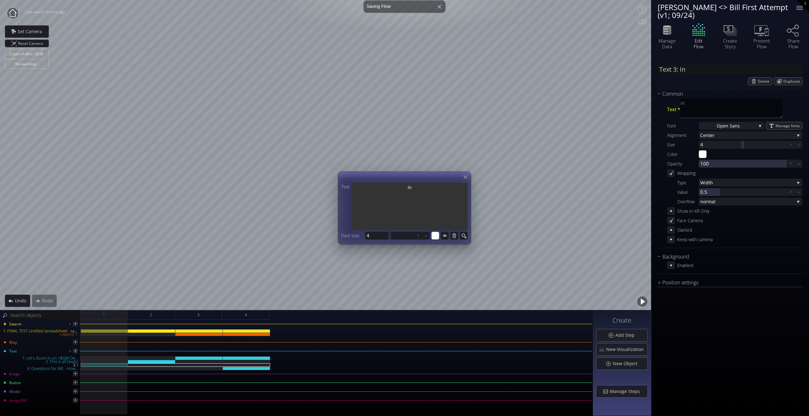
type textarea "Inb"
type input "Text 3: Inbo"
type textarea "Inbo"
type input "Text 3: Inbou"
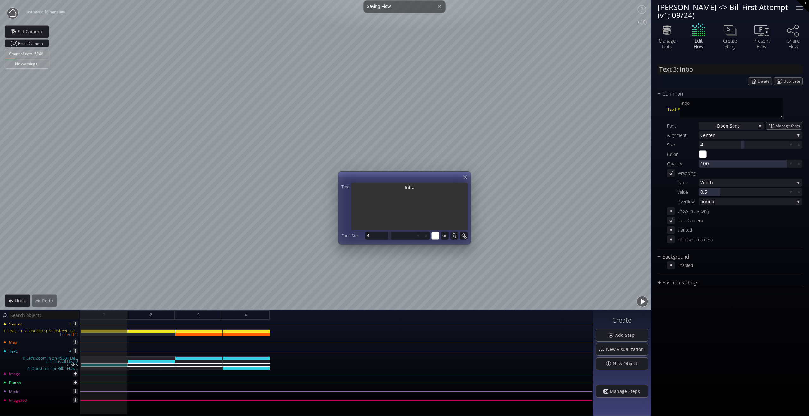
type textarea "Inbou"
type input "Text 3: Inboun"
type textarea "Inboun"
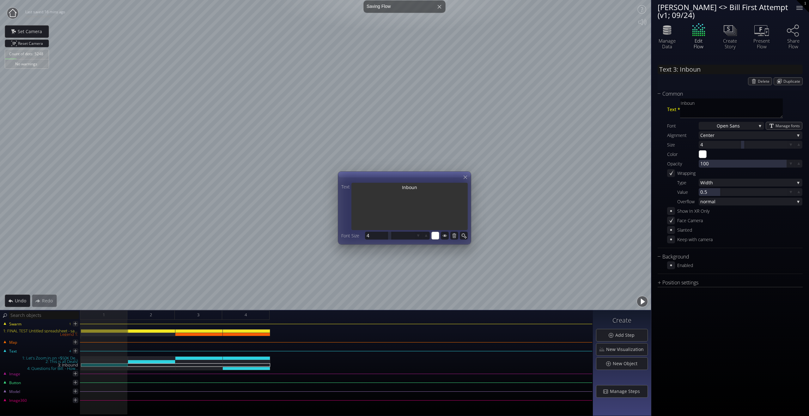
type input "Text 3: Inbound"
type textarea "Inbound"
type input "Text 3: Inbound"
type textarea "Inbound"
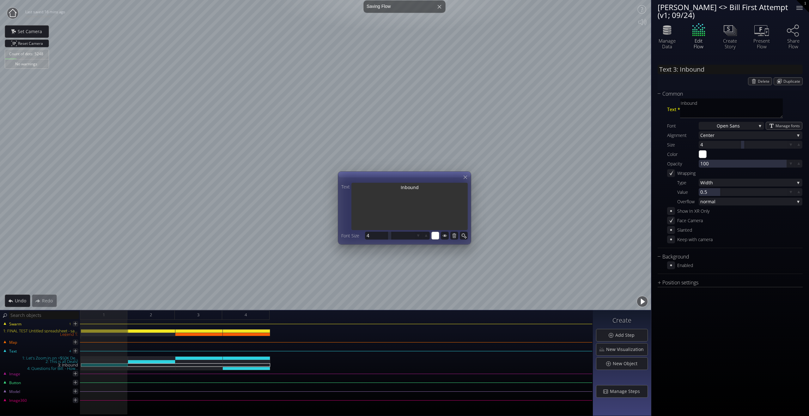
type textarea "Inbound"
type input "Text 3: Inbound"
type textarea "Inbound"
type input "Text 3: Inbound"
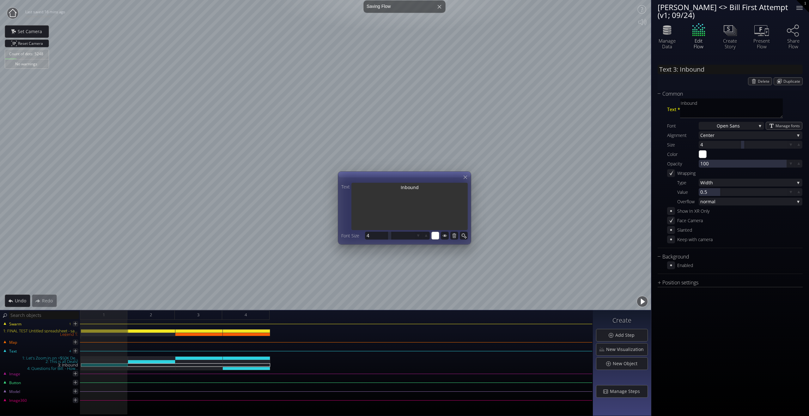
type textarea "Inbound"
type input "Text 3: Inbound"
type textarea "Inbound"
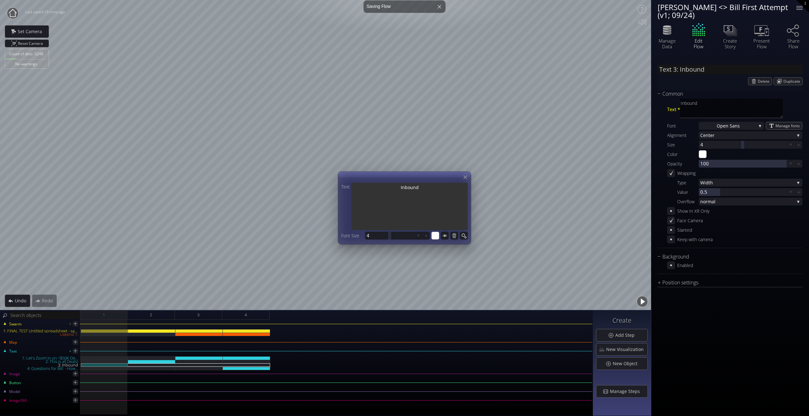
type input "Text 3: Inbound"
type textarea "Inbound"
type textarea "Inbound D"
type input "Text 3: Inbound D"
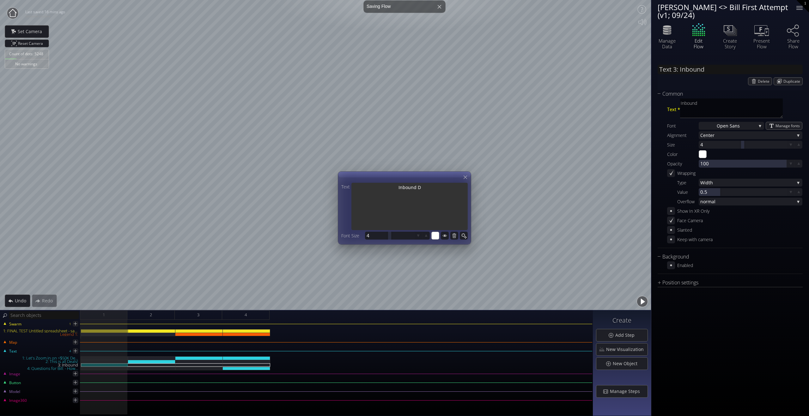
type textarea "Inbound D"
type input "Text 3: Inbound De"
type textarea "Inbound De"
type input "Text 3: Inbound Dea"
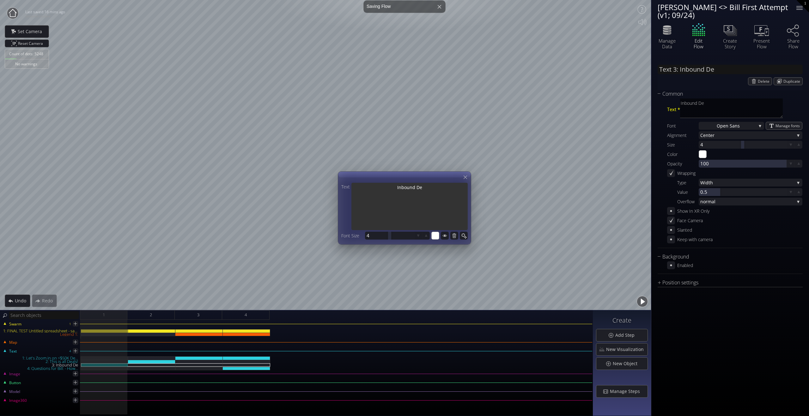
type textarea "Inbound Dea"
type input "Text 3: Inbound Deal"
type textarea "Inbound Deal"
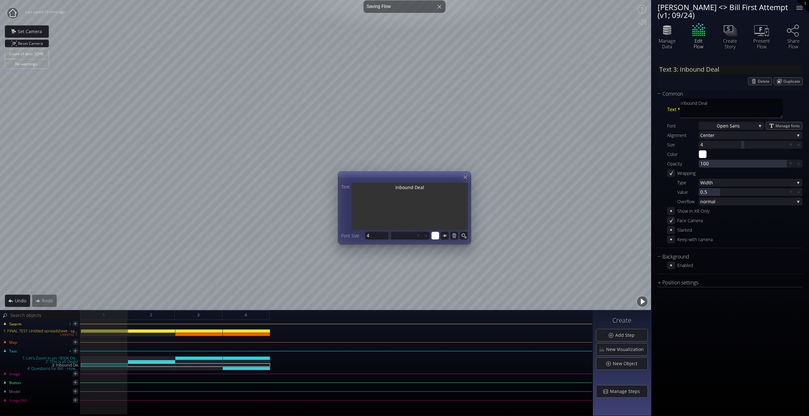
type input "Text 3: Inbound Deals"
type textarea "Inbound Deals"
type input "Text 3: Inbound Deals"
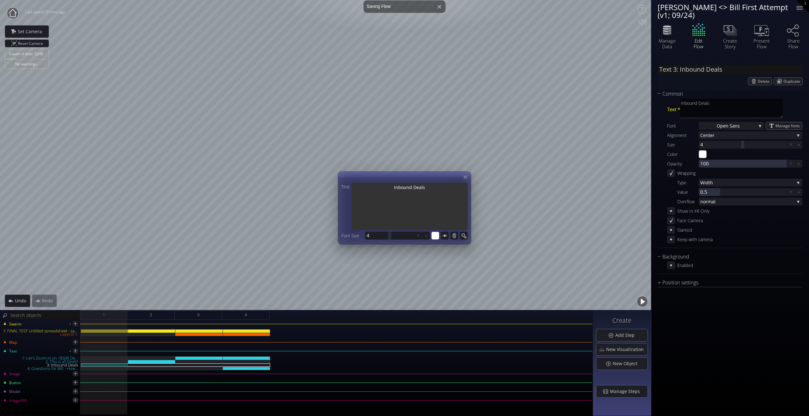
type textarea "Inbound Deals"
type input "Text 3: Inbound Deals"
type textarea "Inbound Deals"
type input "Text 3: Inbound Deals"
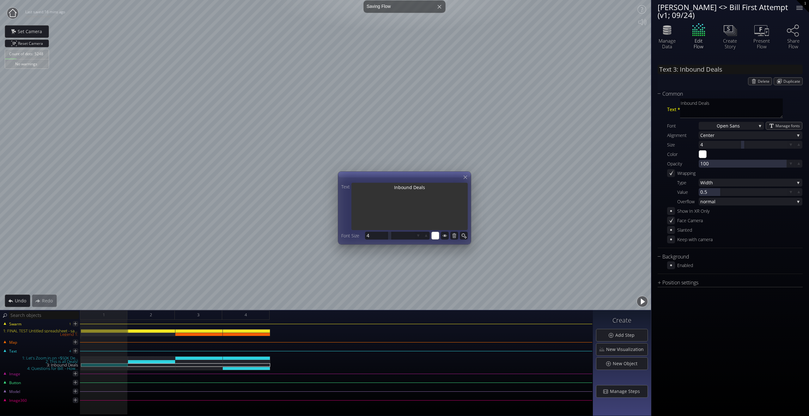
type textarea "Inbound Deals"
type input "Text 3: Inbound Deals"
type textarea "Inbound Deals"
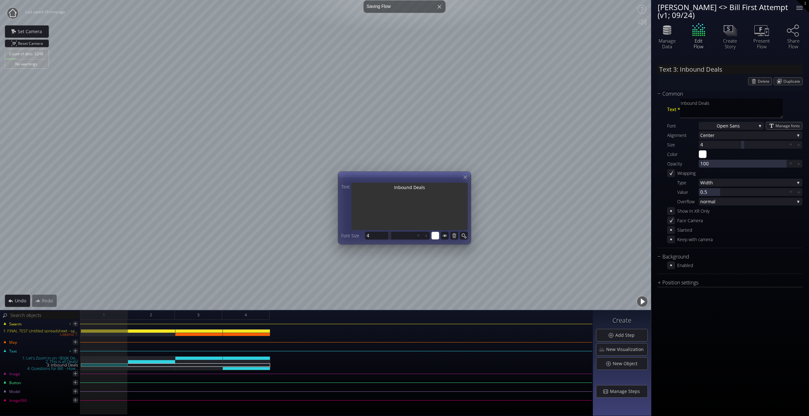
type input "Text 3: Inbound Deals"
type textarea "Inbound Deals"
type input "Text 3: Inbound Deals f"
type textarea "Inbound Deals f"
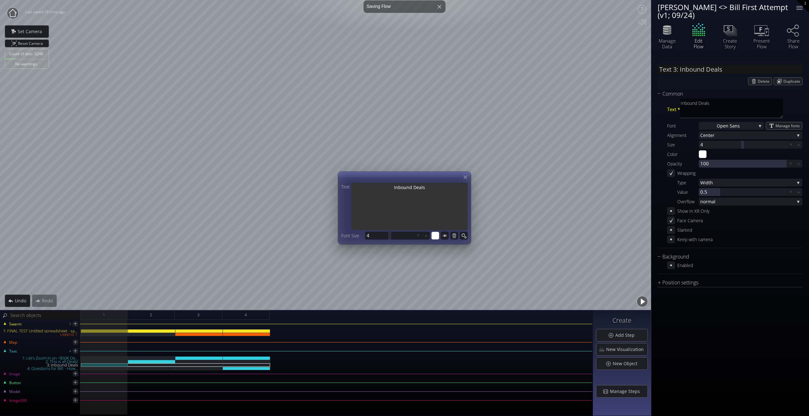
type textarea "Inbound Deals f"
type input "Text 3: Inbound Deals fr"
type textarea "Inbound Deals fr"
type input "Text 3: Inbound Deals fro"
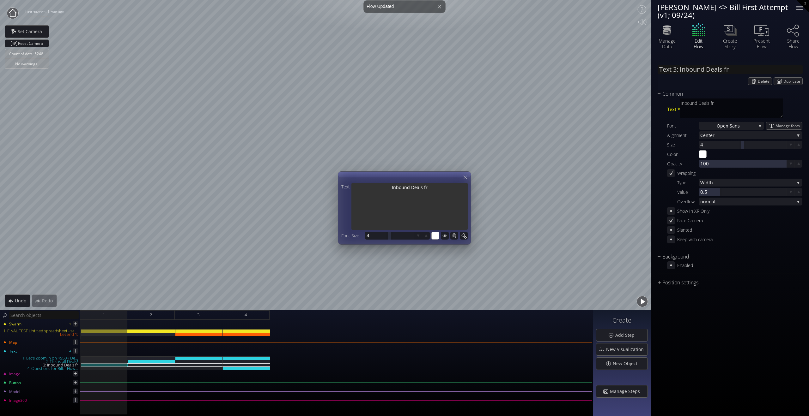
type textarea "Inbound Deals fro"
type input "Text 3: Inbound Deals from"
type textarea "Inbound Deals from"
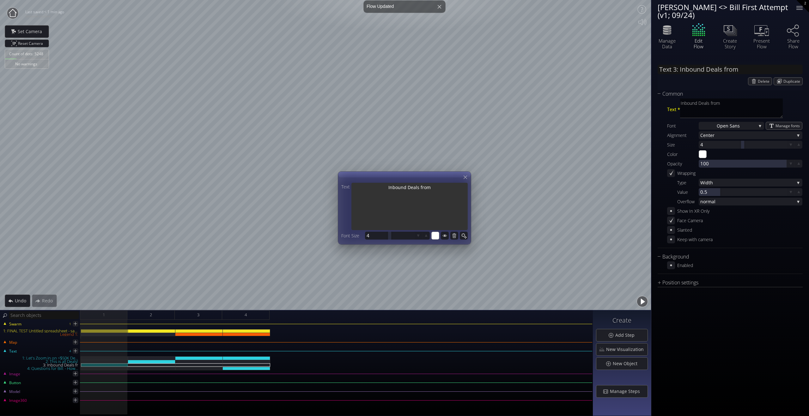
type input "Text 3: Inbound Deals from"
type textarea "Inbound Deals from"
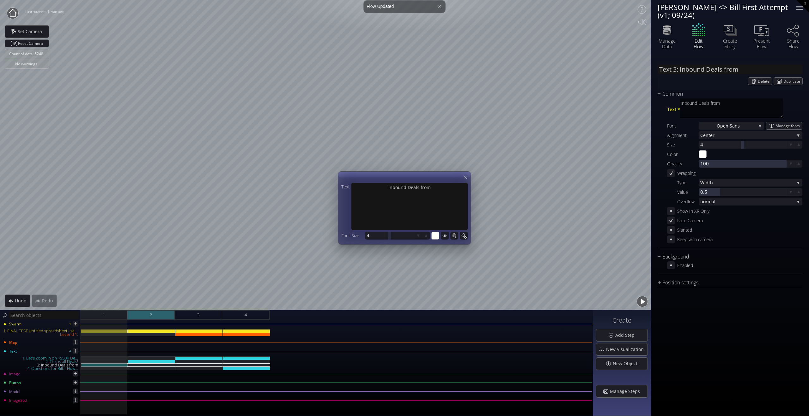
click at [143, 316] on div "2" at bounding box center [150, 314] width 47 height 9
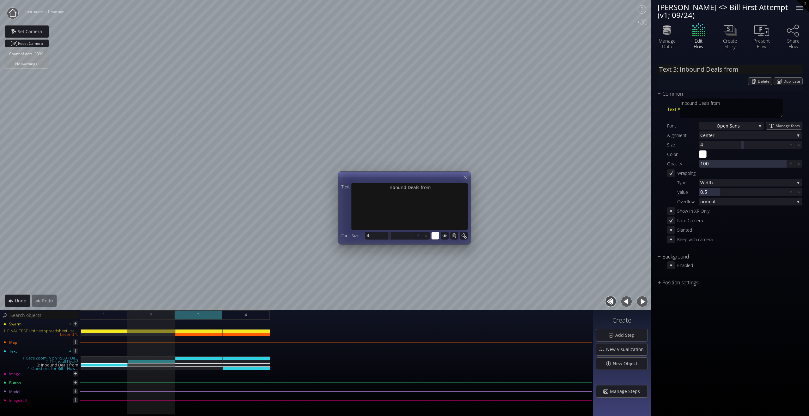
click at [191, 318] on div "3" at bounding box center [198, 314] width 47 height 9
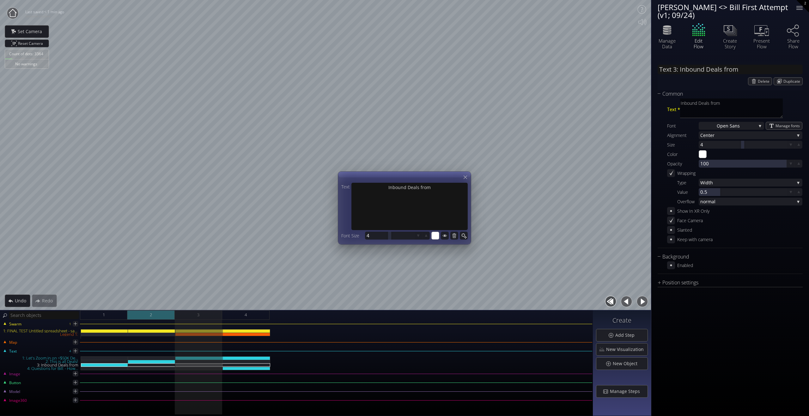
click at [146, 316] on div "2" at bounding box center [150, 314] width 47 height 9
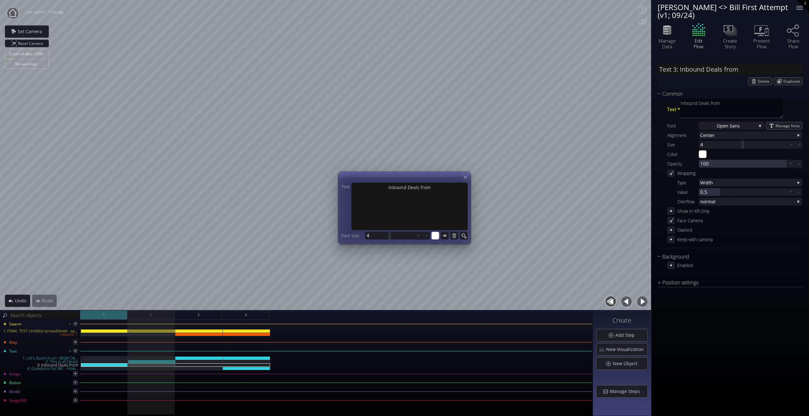
click at [113, 316] on div "1" at bounding box center [103, 314] width 47 height 9
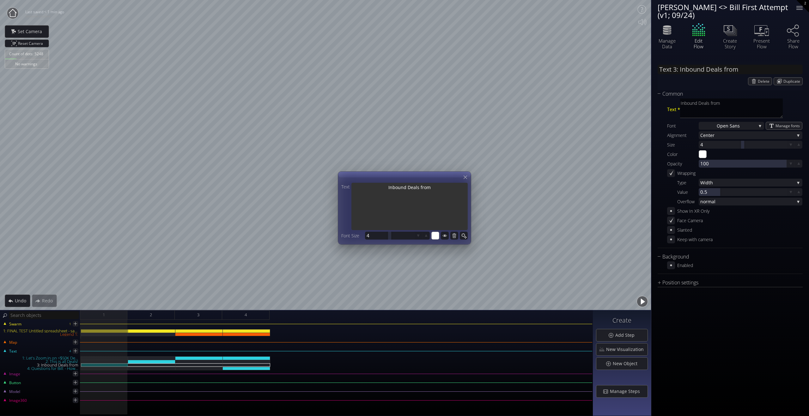
click at [422, 192] on textarea "Inbound Deals from" at bounding box center [409, 207] width 116 height 49
type input "Text 3: E"
type textarea "E"
type input "Text 3: Ex"
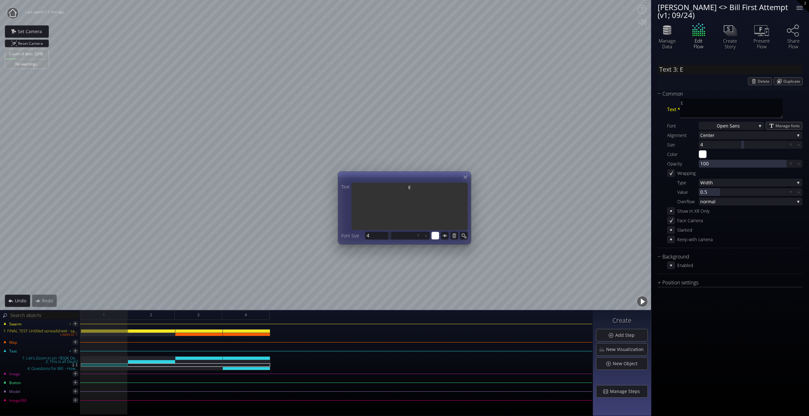
type textarea "Ex"
type textarea "Exp"
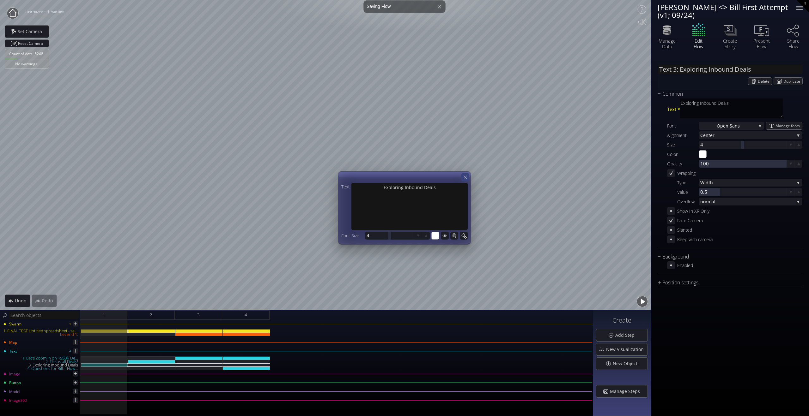
click at [464, 177] on icon at bounding box center [465, 177] width 6 height 6
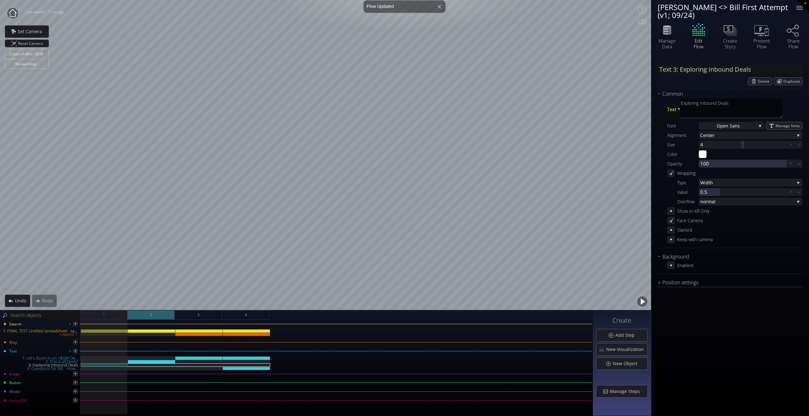
click at [160, 311] on div "2" at bounding box center [150, 314] width 47 height 9
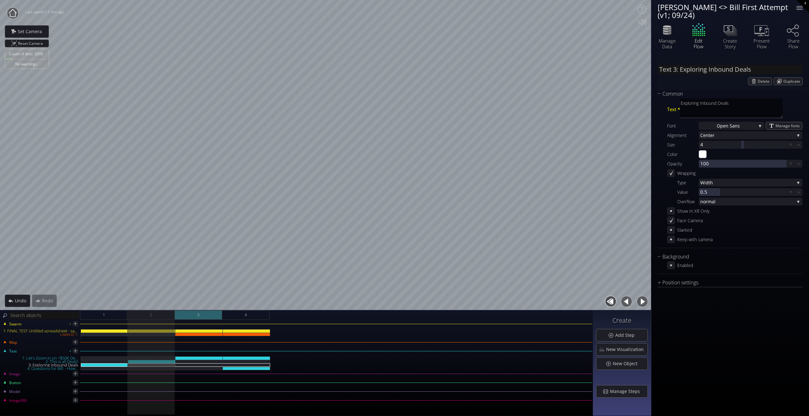
click at [189, 315] on div "3" at bounding box center [198, 314] width 47 height 9
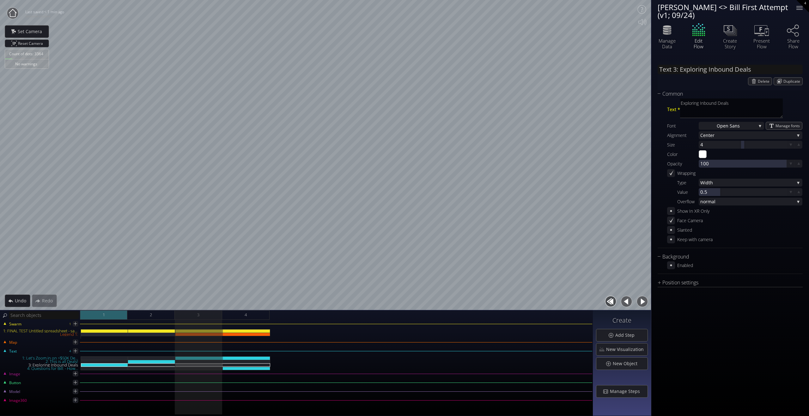
click at [105, 315] on div "1" at bounding box center [103, 314] width 47 height 9
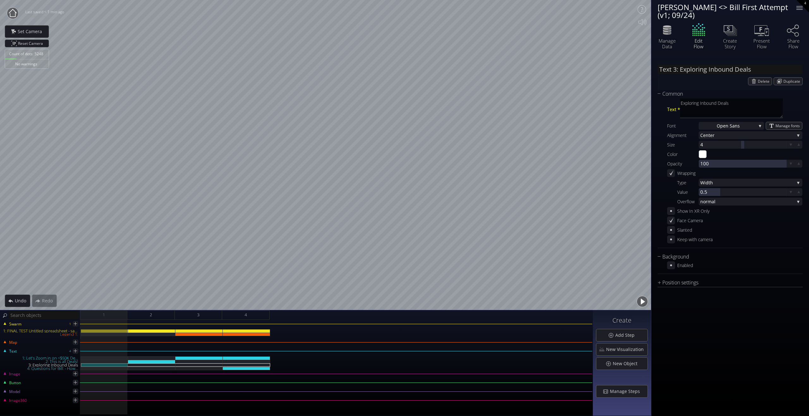
click at [642, 298] on button "button" at bounding box center [642, 302] width 14 height 14
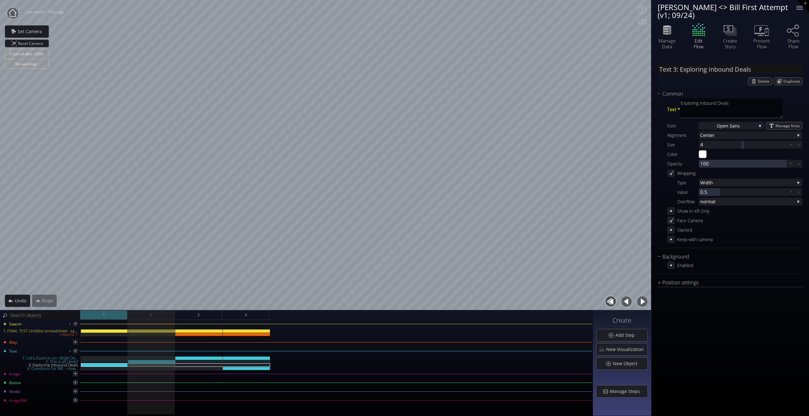
click at [94, 313] on div "1" at bounding box center [103, 314] width 47 height 9
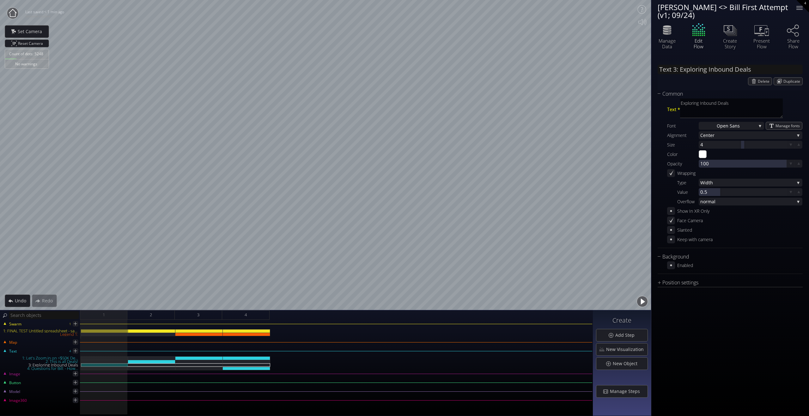
click at [640, 302] on button "button" at bounding box center [642, 302] width 14 height 14
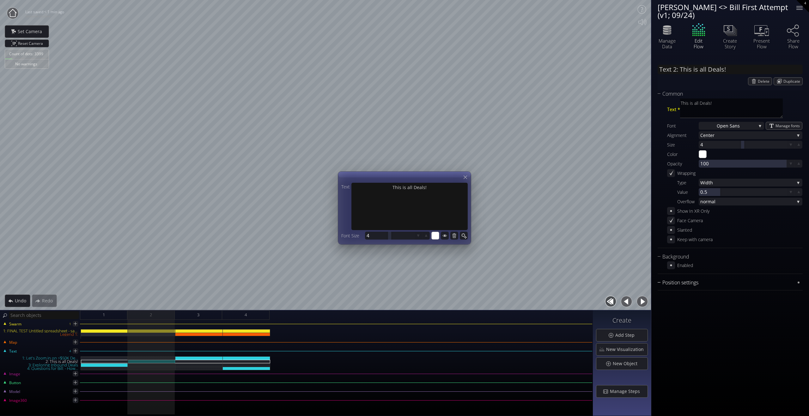
click at [662, 281] on div "Position settings" at bounding box center [725, 283] width 137 height 8
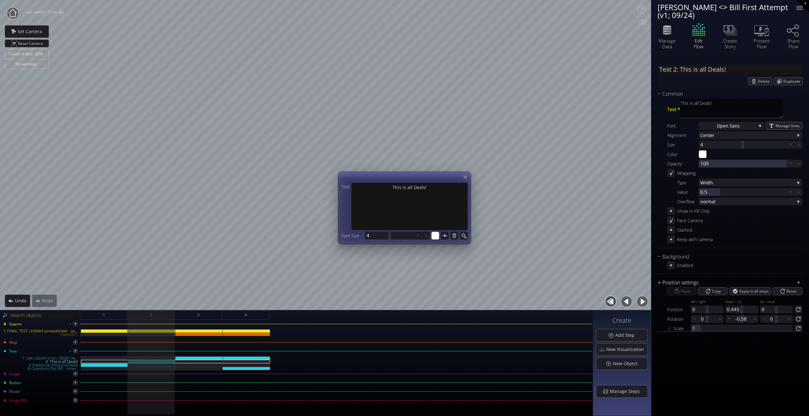
click at [687, 282] on div "Position settings" at bounding box center [725, 283] width 137 height 8
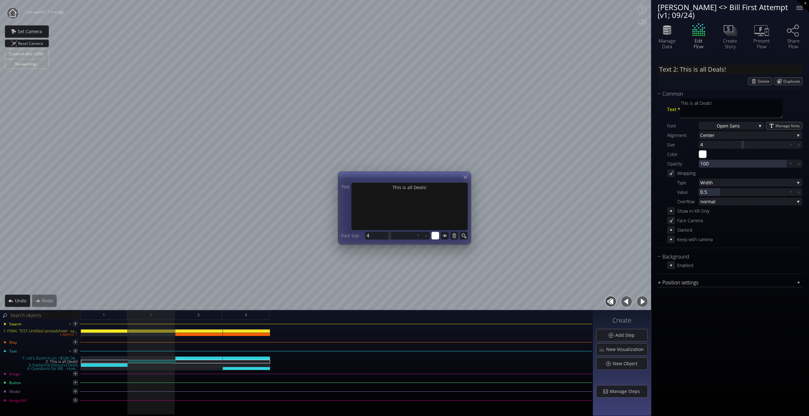
click at [687, 282] on div "Position settings" at bounding box center [725, 283] width 137 height 8
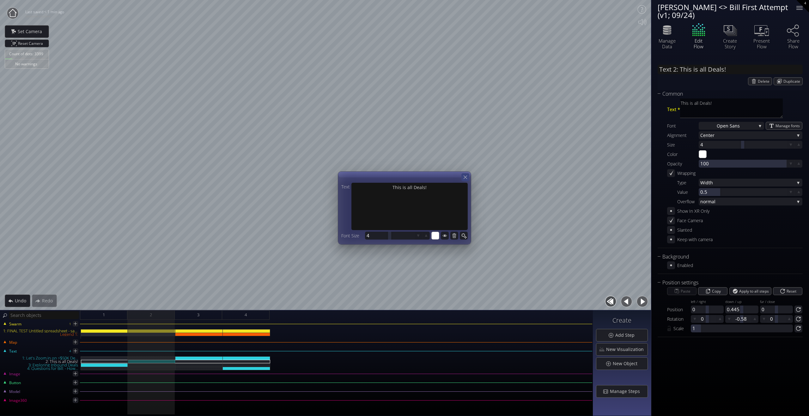
click at [467, 176] on icon at bounding box center [465, 177] width 6 height 6
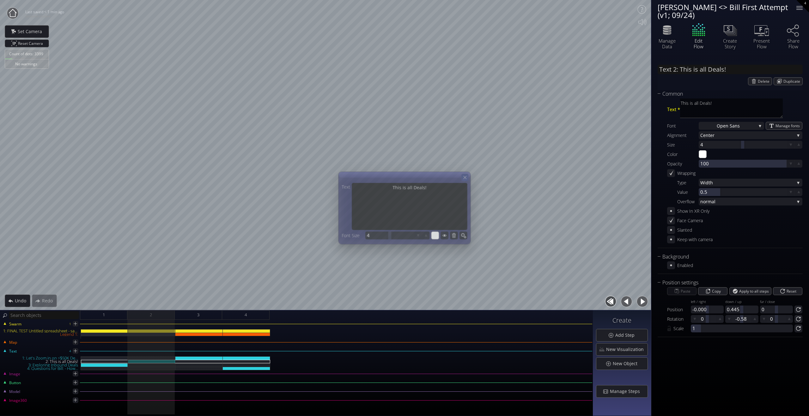
click at [466, 176] on icon at bounding box center [464, 177] width 5 height 5
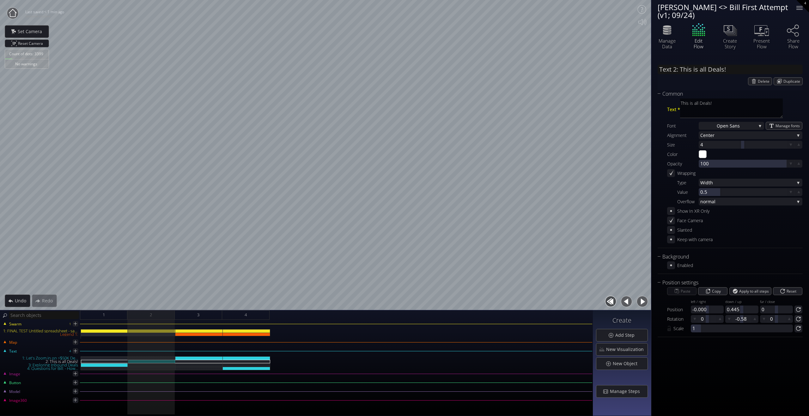
click at [627, 302] on button "button" at bounding box center [626, 302] width 14 height 14
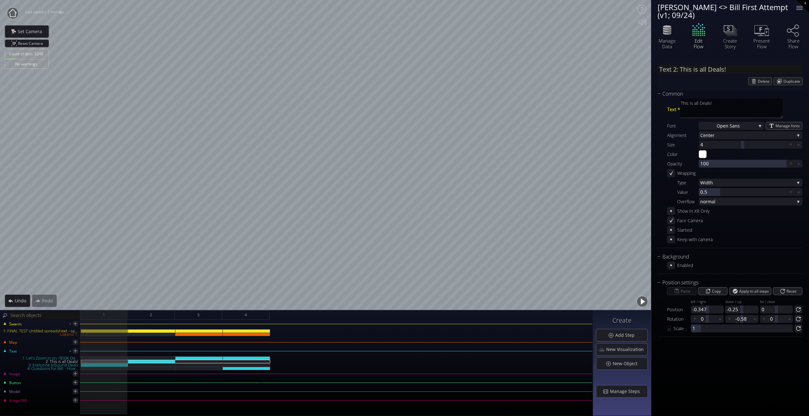
type input "Text 3: Exploring Inbound Deals"
type textarea "Exploring Inbound Deals"
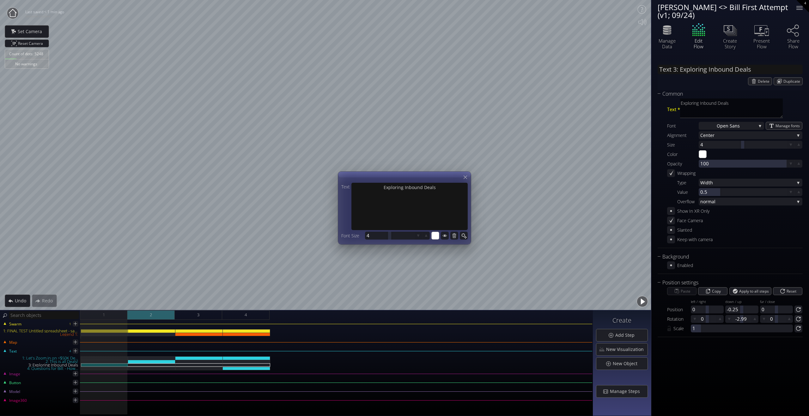
click at [157, 313] on div "2" at bounding box center [150, 314] width 47 height 9
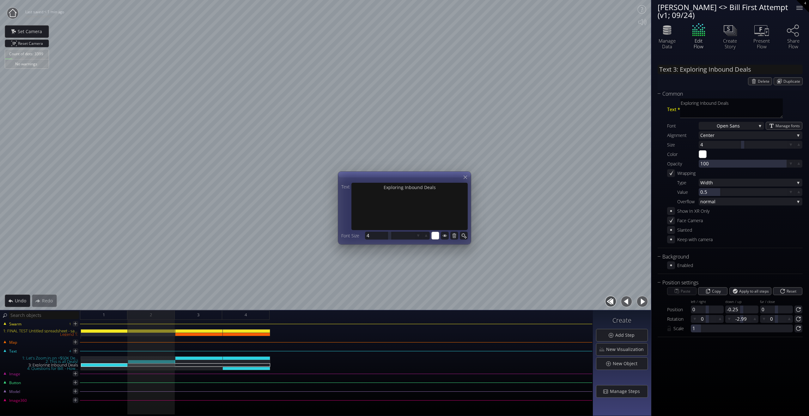
type input "Text 2: This is all Deals!"
type textarea "This is all Deals!"
click at [620, 299] on button "button" at bounding box center [626, 302] width 14 height 14
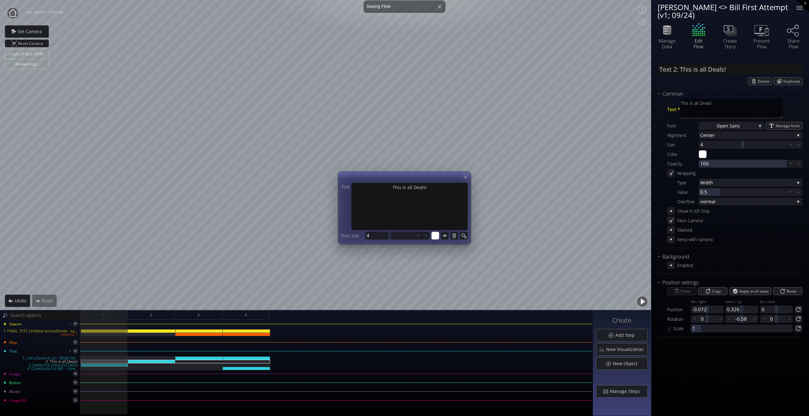
click at [641, 302] on button "button" at bounding box center [642, 302] width 14 height 14
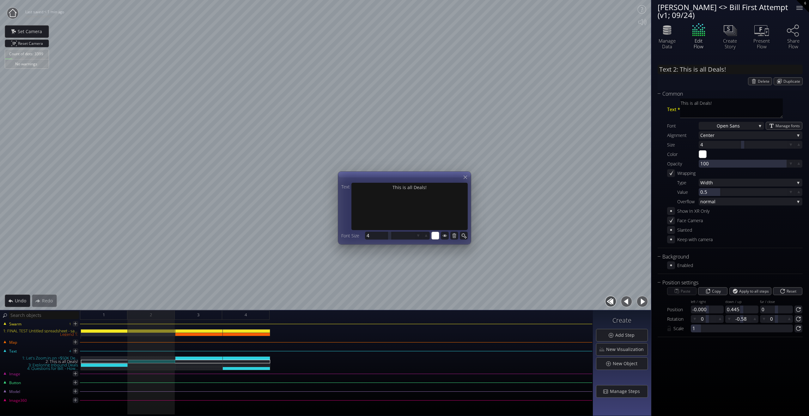
click at [627, 302] on button "button" at bounding box center [626, 302] width 14 height 14
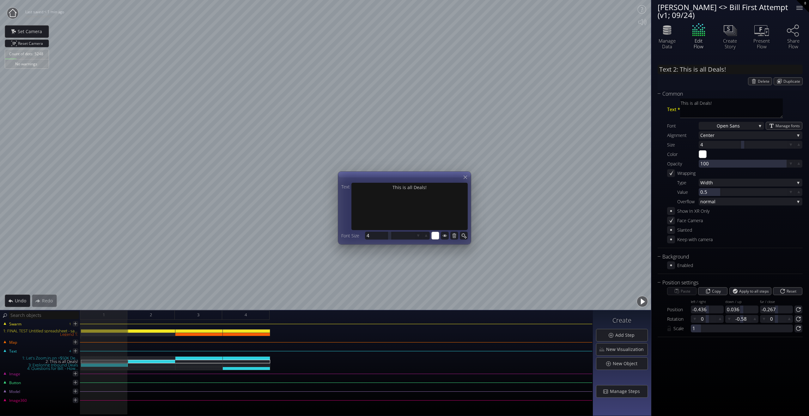
click at [642, 303] on button "button" at bounding box center [642, 302] width 14 height 14
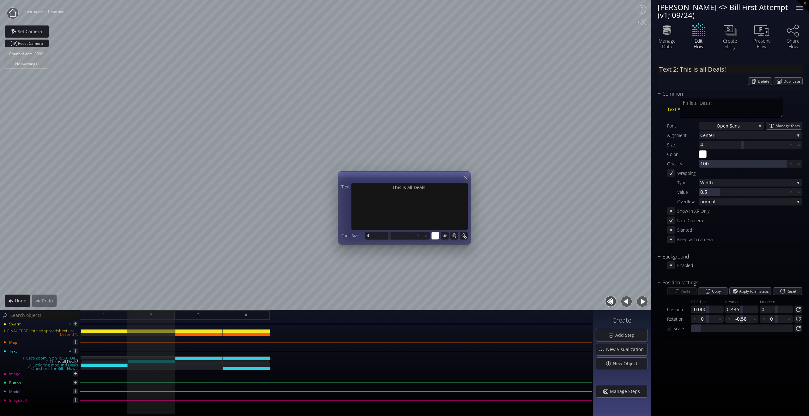
click at [625, 301] on button "button" at bounding box center [626, 302] width 14 height 14
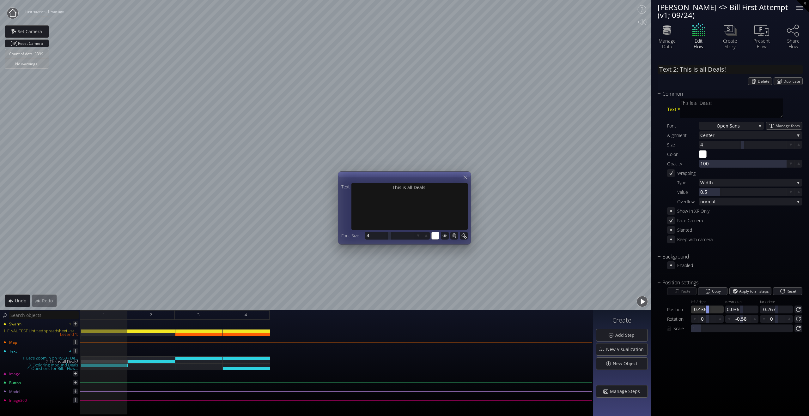
click at [702, 312] on div at bounding box center [706, 310] width 33 height 8
type input "-000"
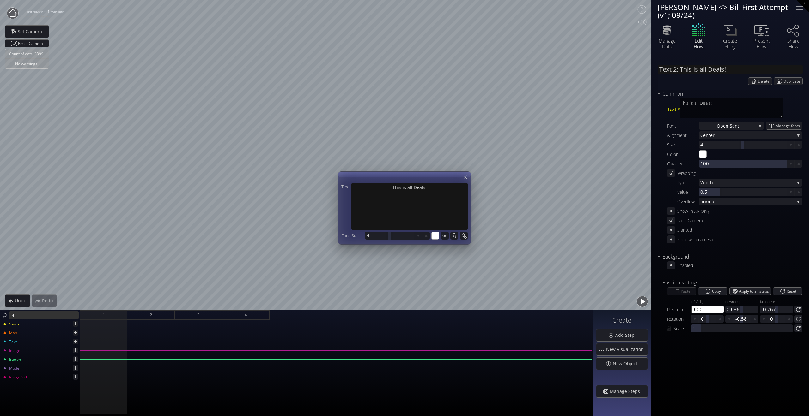
type input "."
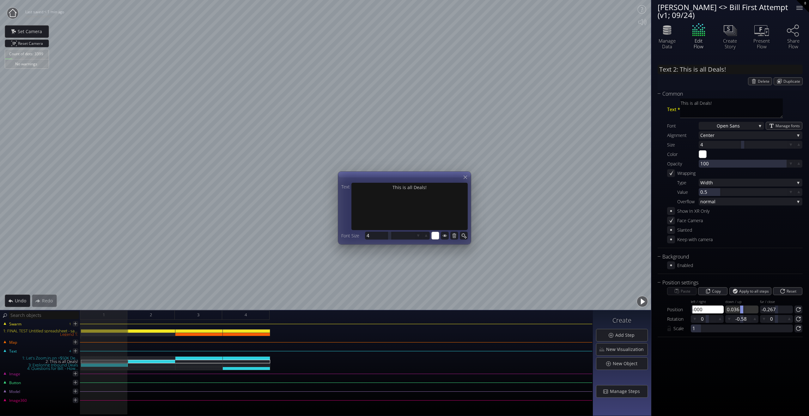
click at [735, 310] on div at bounding box center [741, 310] width 33 height 8
type input ".445"
click at [770, 310] on div at bounding box center [776, 310] width 33 height 8
type input "0"
click at [689, 370] on div "Text 2: This is all Deals! Delete Duplicate Common Text * This is all Deals! Fo…" at bounding box center [730, 235] width 158 height 361
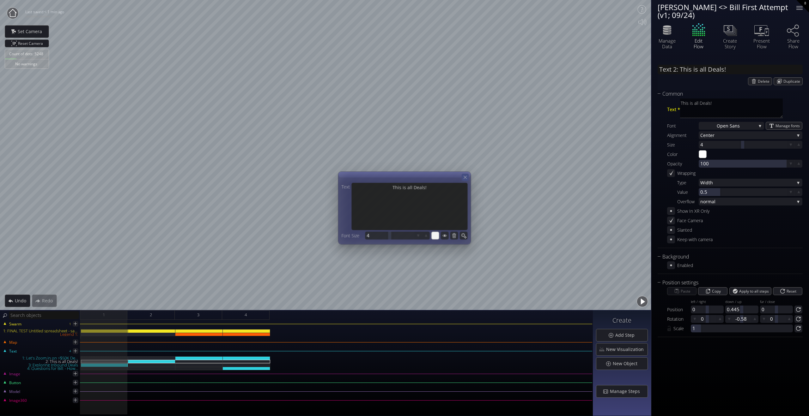
click at [464, 176] on icon at bounding box center [464, 177] width 5 height 5
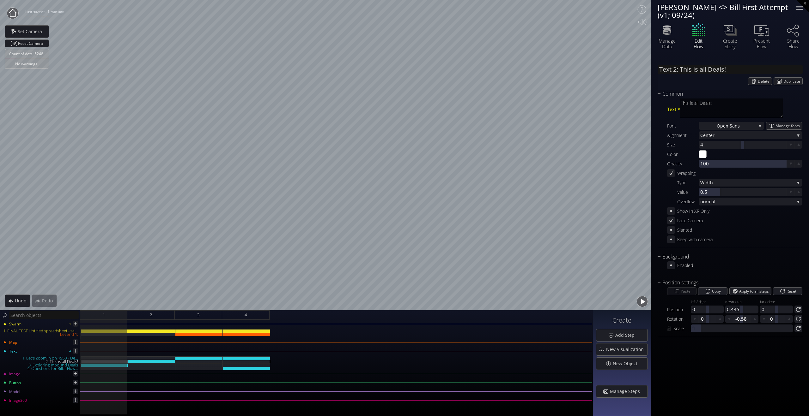
click at [640, 301] on button "button" at bounding box center [642, 302] width 14 height 14
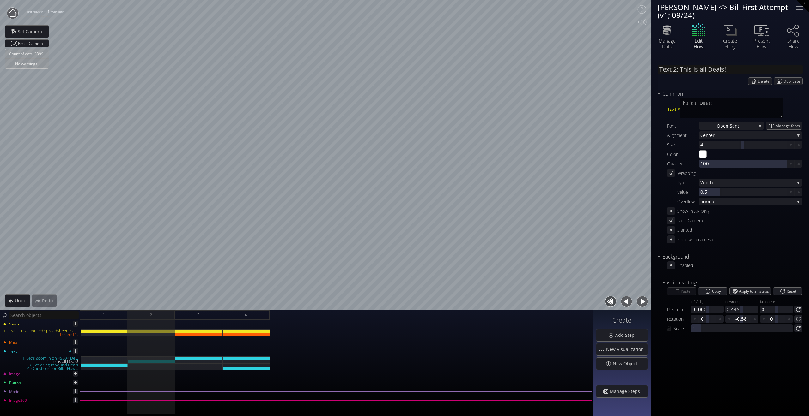
click at [626, 303] on button "button" at bounding box center [626, 302] width 14 height 14
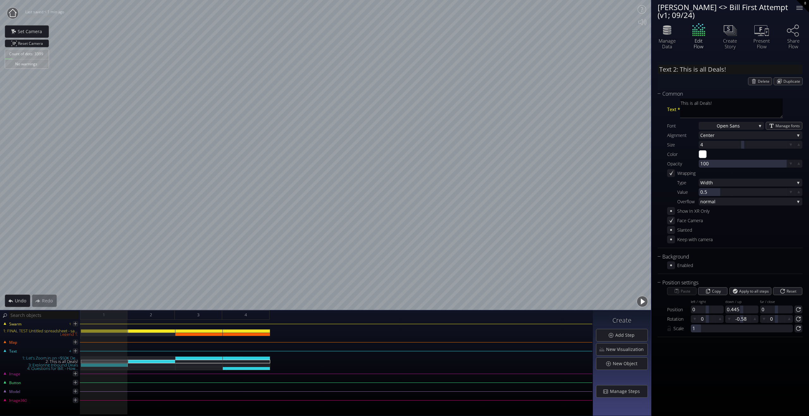
click at [643, 299] on button "button" at bounding box center [642, 302] width 14 height 14
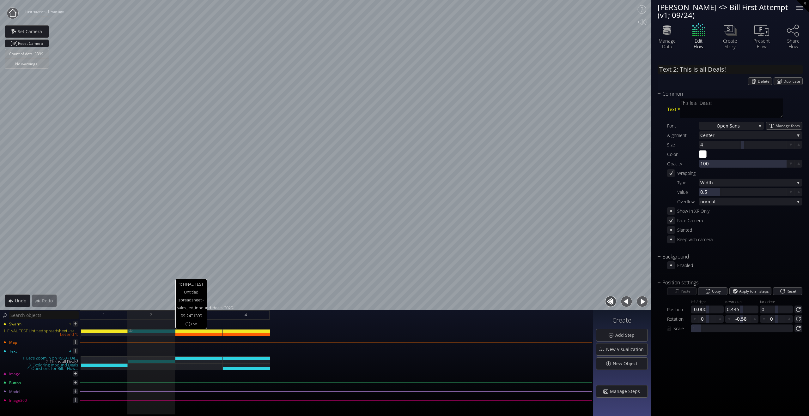
click at [150, 330] on div "1: FINAL TEST Untitled spreadsheet - sales_led_inbound_deals_2025-09-24T1305 (1…" at bounding box center [151, 330] width 47 height 3
type input "Swarm 1: FINAL TEST Untitled spreadsheet - sales_led_inbound_deals_2025-09-24T1…"
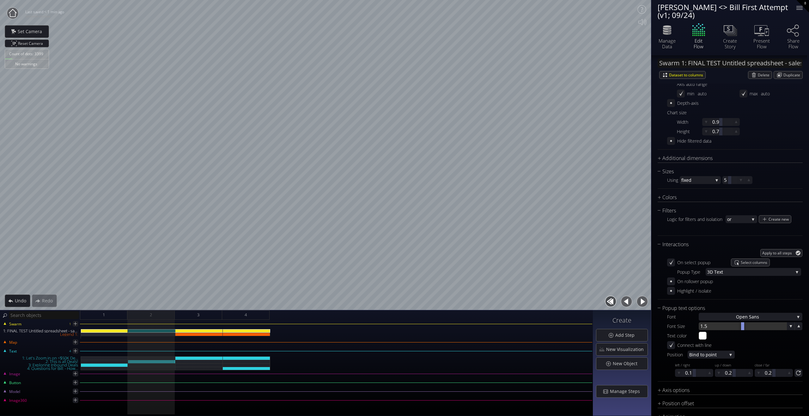
scroll to position [345, 0]
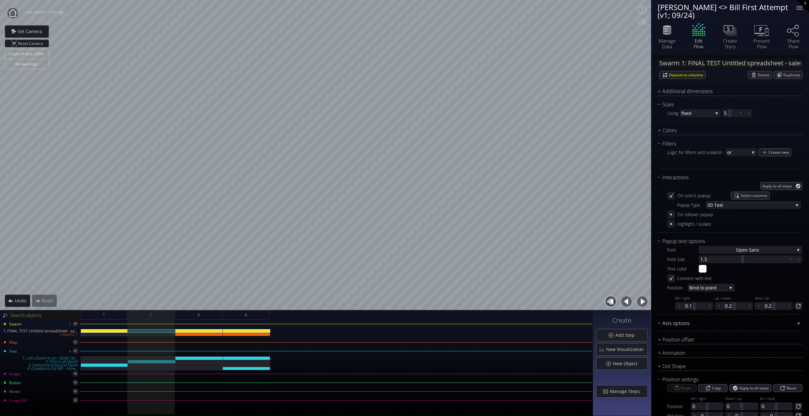
click at [717, 325] on div "Axis options" at bounding box center [725, 324] width 137 height 8
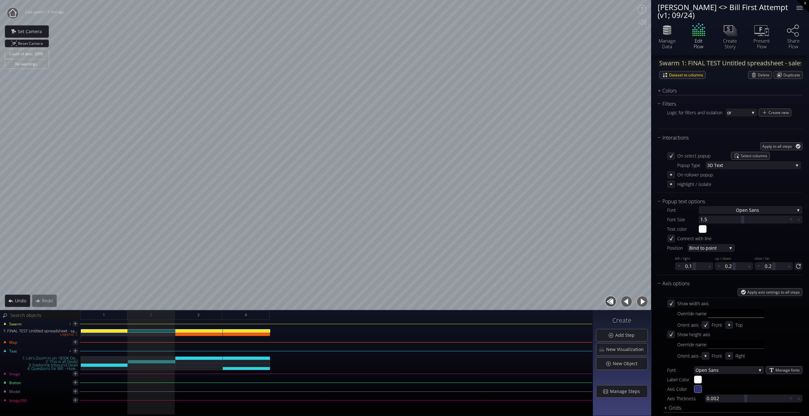
click at [722, 316] on input "text" at bounding box center [735, 313] width 56 height 9
type input "Time to Close"
click at [726, 343] on input "text" at bounding box center [735, 344] width 56 height 9
type input "ARR"
click at [671, 303] on icon at bounding box center [671, 304] width 6 height 6
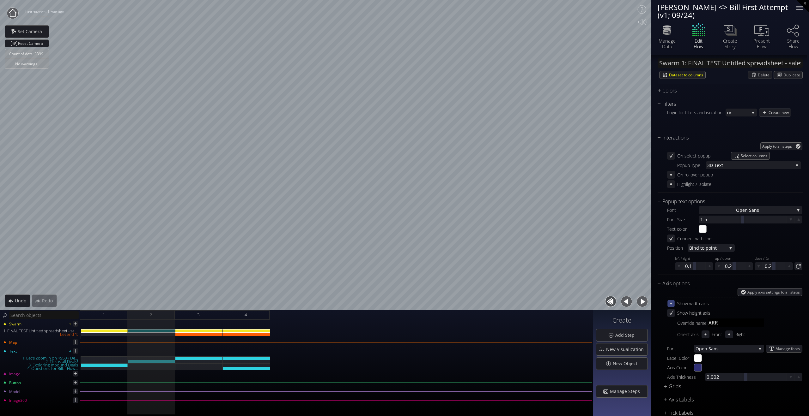
click at [671, 303] on icon at bounding box center [671, 304] width 2 height 2
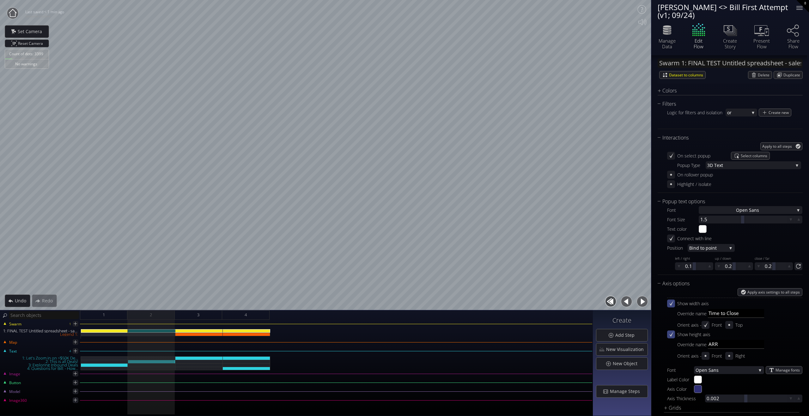
click at [672, 336] on icon at bounding box center [671, 335] width 6 height 6
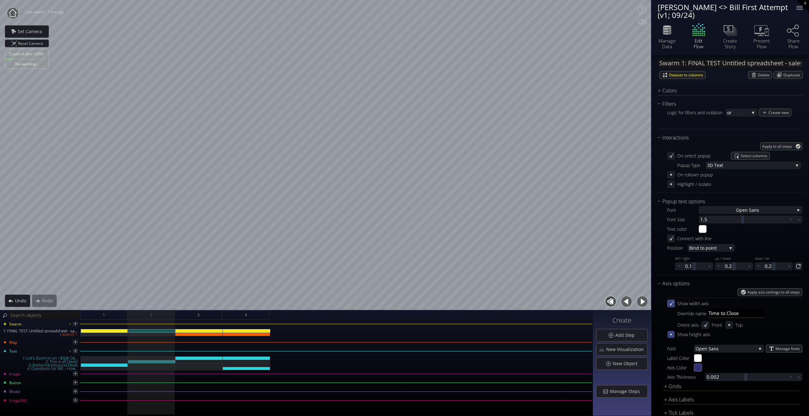
click at [672, 336] on icon at bounding box center [670, 334] width 5 height 5
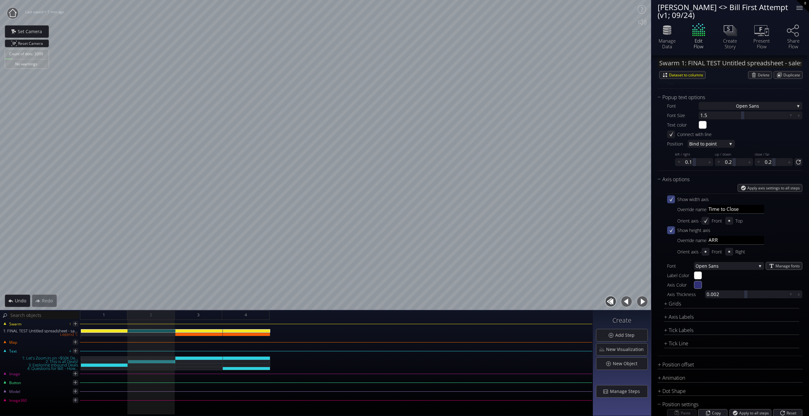
scroll to position [495, 0]
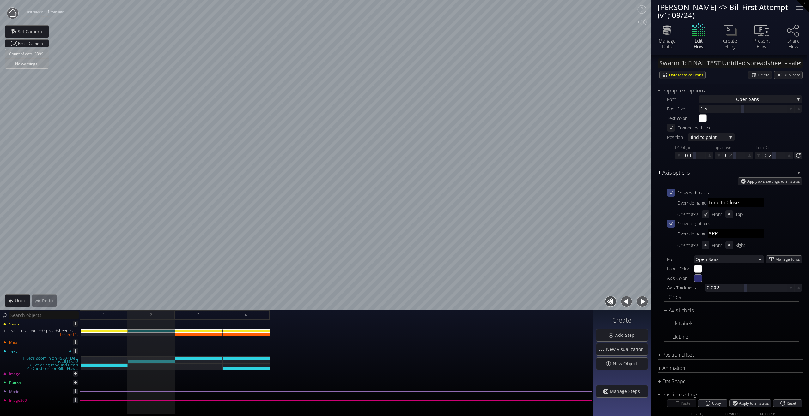
click at [658, 173] on div "Axis options" at bounding box center [725, 173] width 137 height 8
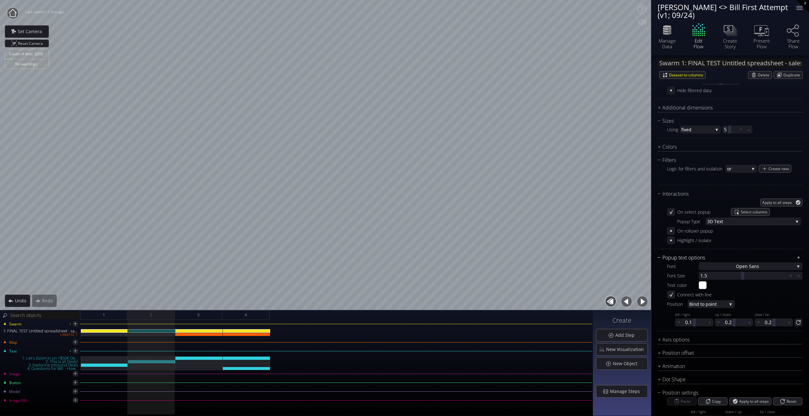
scroll to position [370, 0]
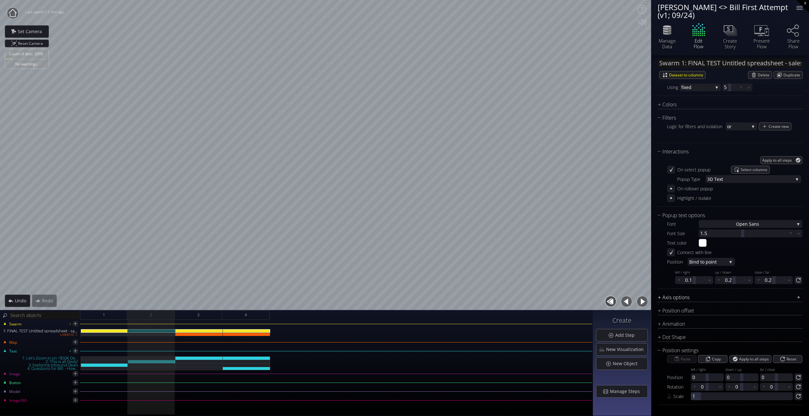
click at [676, 298] on div "Axis options" at bounding box center [725, 298] width 137 height 8
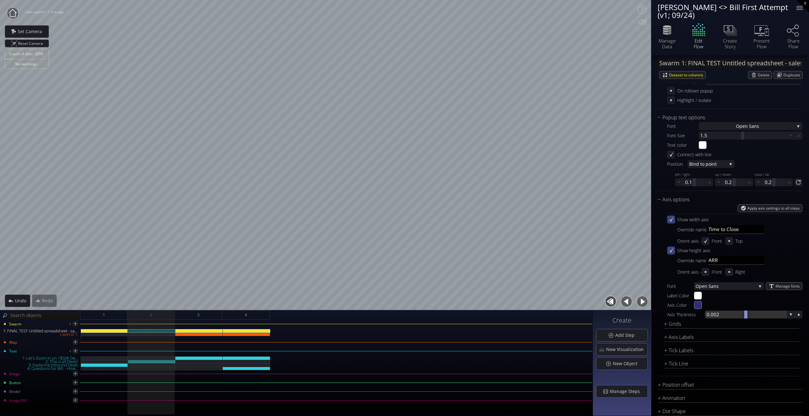
scroll to position [470, 0]
click at [682, 200] on div "Axis options" at bounding box center [725, 199] width 137 height 8
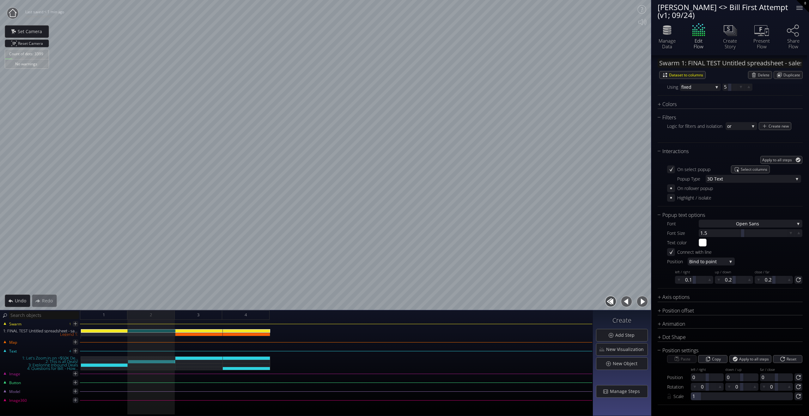
scroll to position [370, 0]
click at [688, 299] on div "Axis options" at bounding box center [725, 298] width 137 height 8
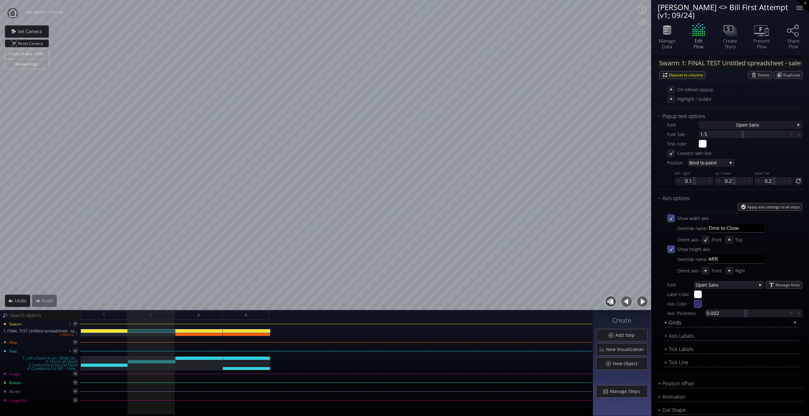
scroll to position [502, 0]
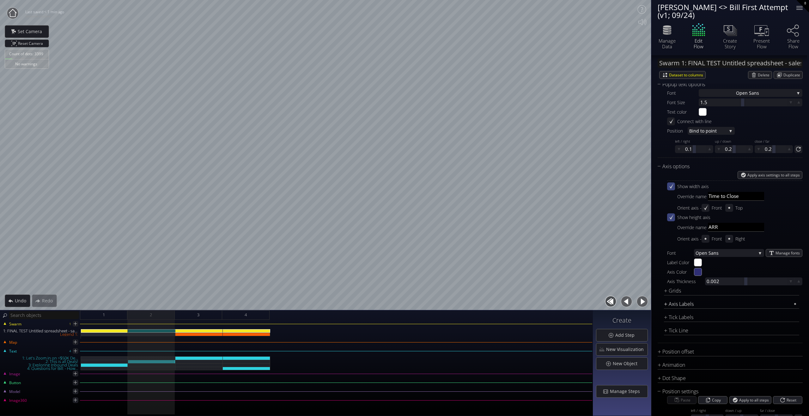
click at [694, 303] on div "Axis Labels" at bounding box center [727, 304] width 127 height 8
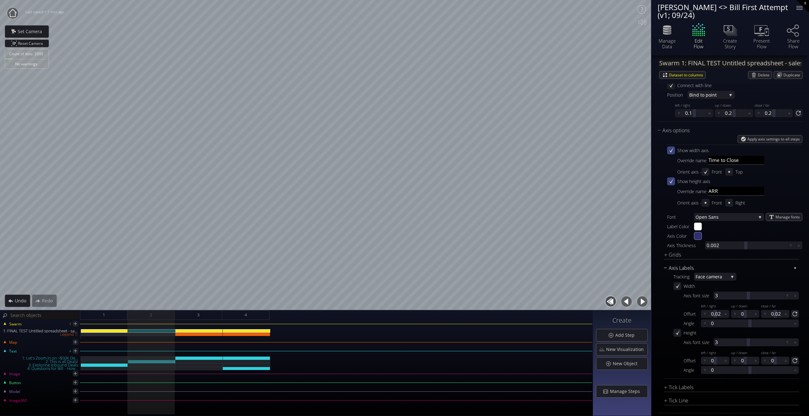
scroll to position [611, 0]
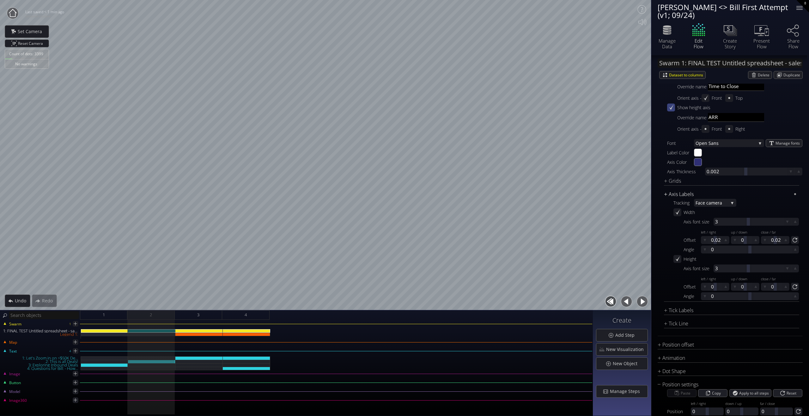
click at [688, 195] on div "Axis Labels" at bounding box center [727, 194] width 127 height 8
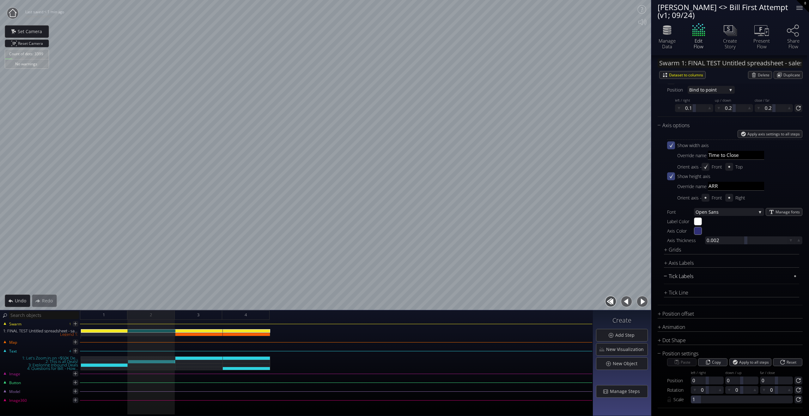
click at [691, 275] on div "Tick Labels" at bounding box center [727, 277] width 127 height 8
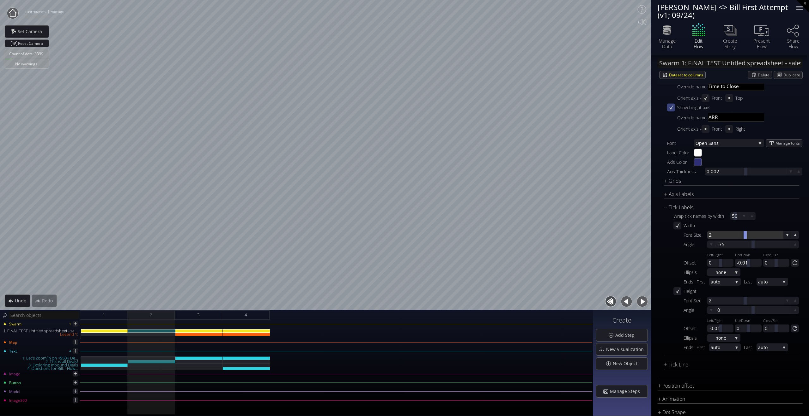
scroll to position [633, 0]
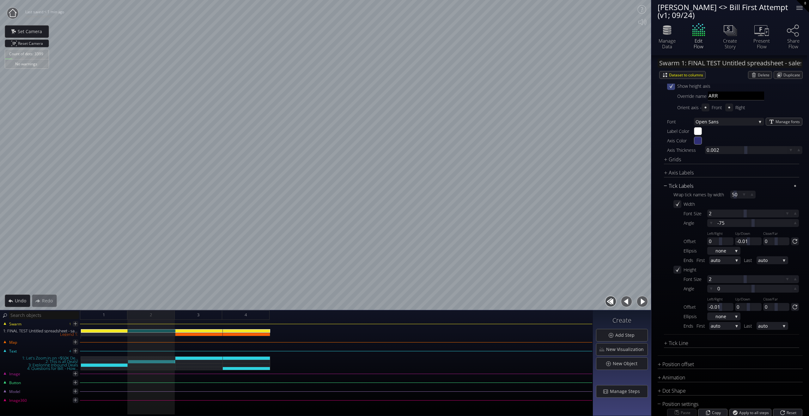
click at [682, 188] on div "Tick Labels" at bounding box center [727, 186] width 127 height 8
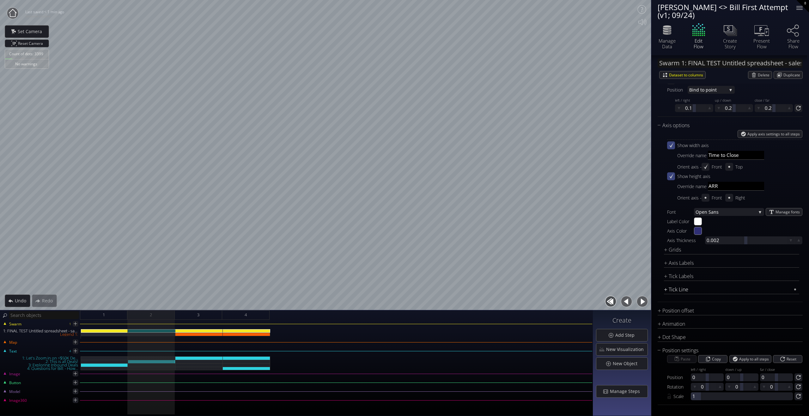
click at [684, 291] on div "Tick Line Color #2f2f75 Thickness 0.002 Or divide an axis into ___ divisions Wi…" at bounding box center [731, 290] width 135 height 9
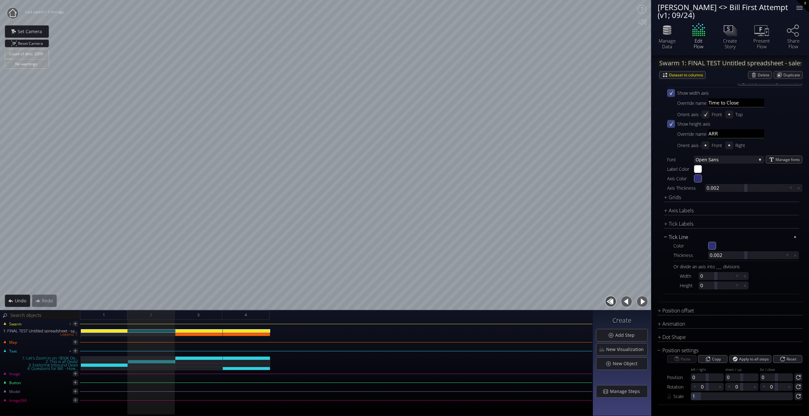
click at [681, 240] on div "Tick Line" at bounding box center [727, 237] width 127 height 8
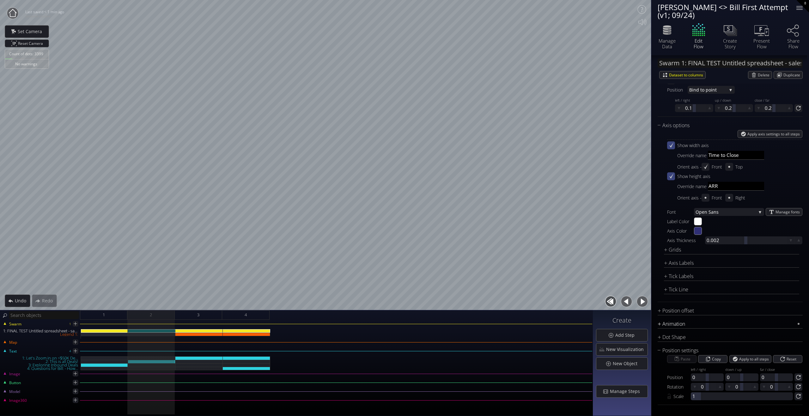
scroll to position [543, 0]
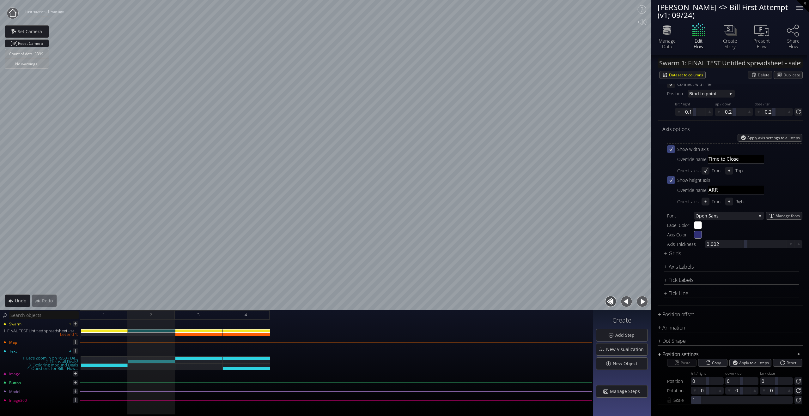
click at [678, 351] on div "Position settings" at bounding box center [725, 355] width 137 height 8
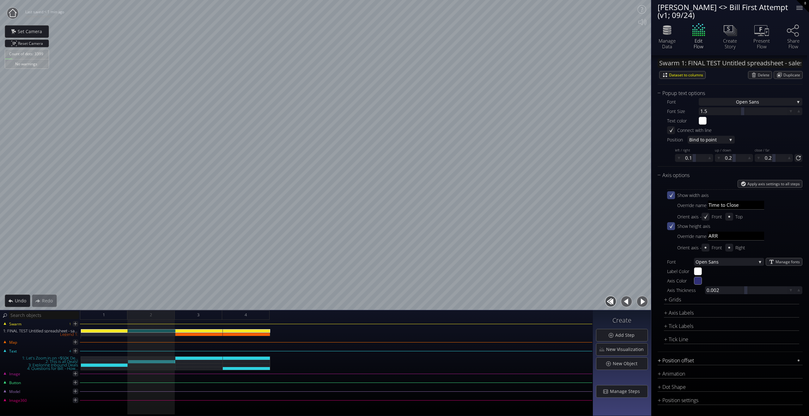
click at [694, 363] on div "Position offset Position left / right 0 down / up 0 far / close 0" at bounding box center [729, 361] width 145 height 9
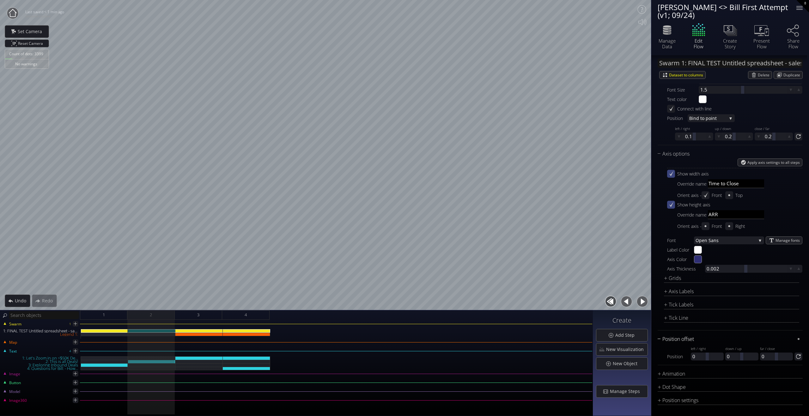
click at [695, 337] on div "Perspectives Per spective 1 defa ult Per spective 1 Per spective 2 New Perspect…" at bounding box center [729, 51] width 145 height 692
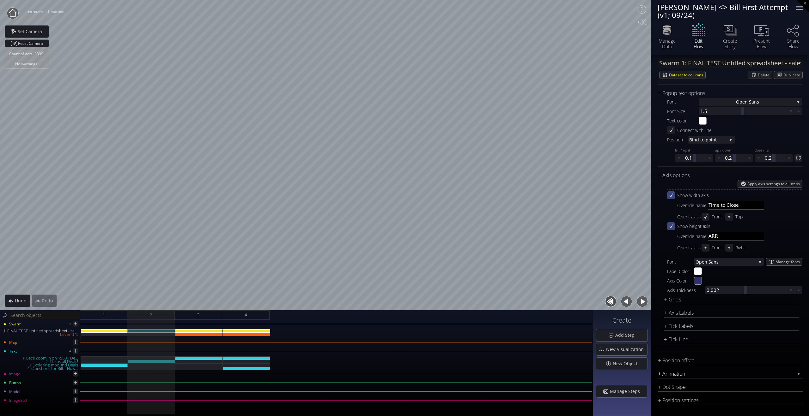
click at [687, 373] on div "Animation" at bounding box center [725, 374] width 137 height 8
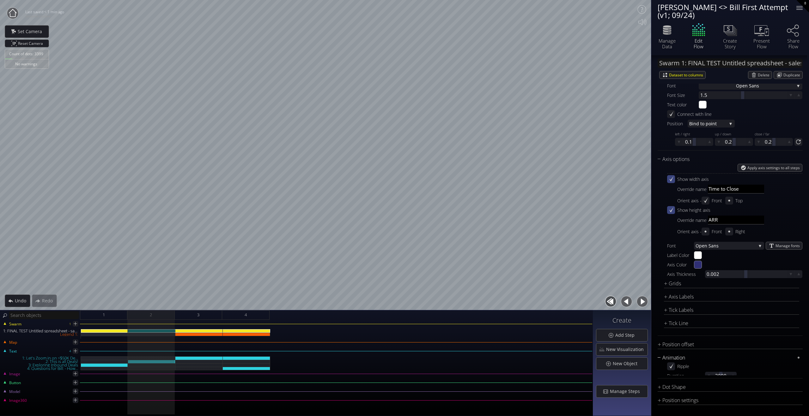
scroll to position [524, 0]
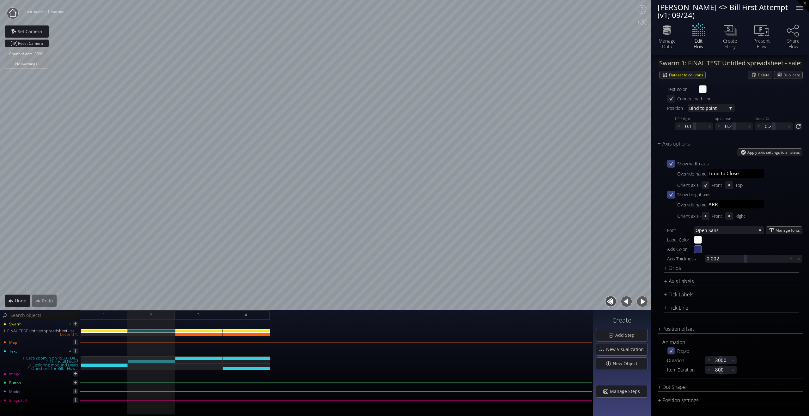
click at [672, 350] on icon at bounding box center [671, 350] width 4 height 5
click at [672, 351] on icon at bounding box center [671, 351] width 6 height 6
click at [626, 304] on button "button" at bounding box center [626, 302] width 14 height 14
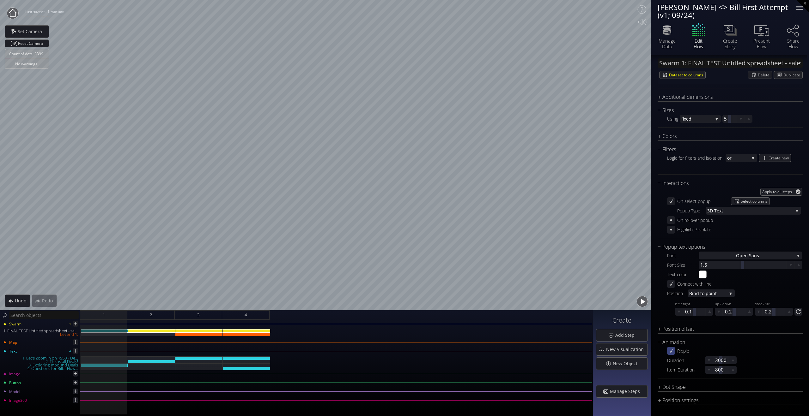
click at [641, 304] on button "button" at bounding box center [642, 302] width 14 height 14
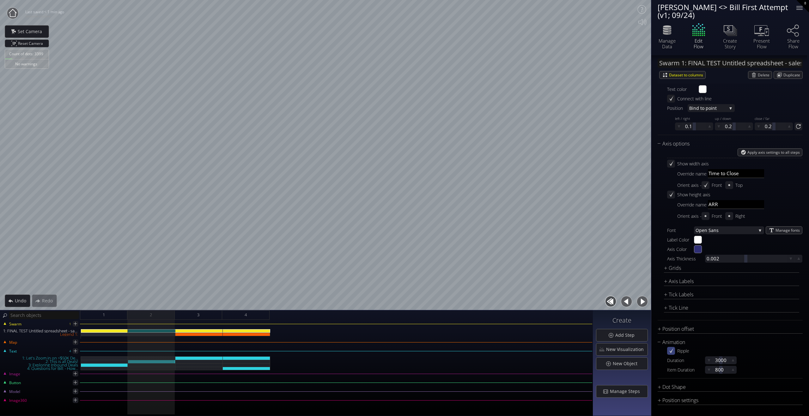
click at [671, 351] on icon at bounding box center [671, 350] width 4 height 5
click at [623, 303] on button "button" at bounding box center [626, 302] width 14 height 14
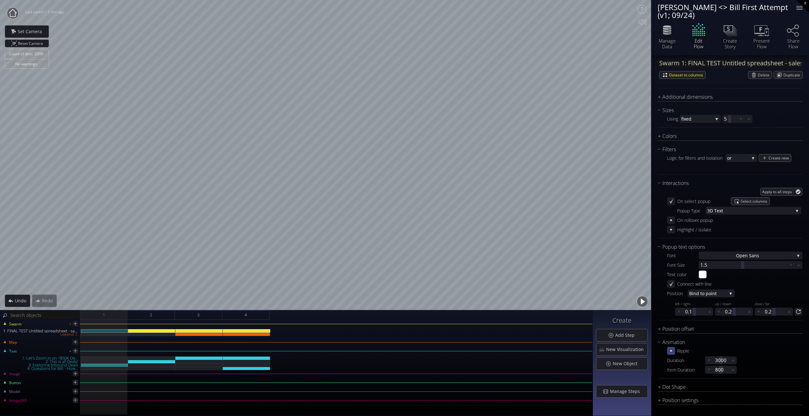
click at [639, 304] on button "button" at bounding box center [642, 302] width 14 height 14
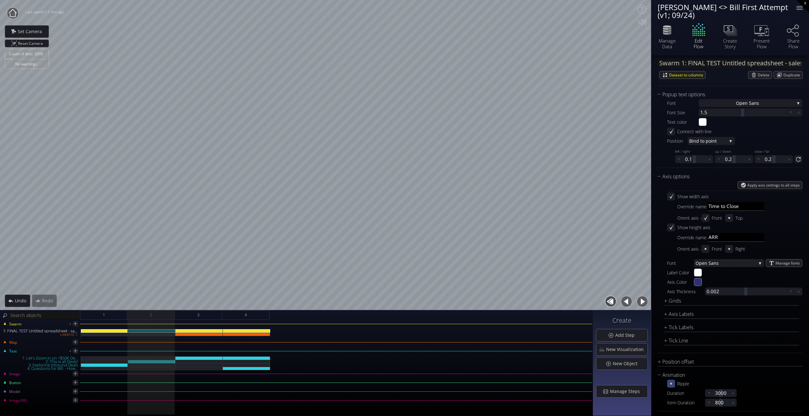
scroll to position [491, 0]
click at [668, 302] on div "Grids" at bounding box center [727, 302] width 127 height 8
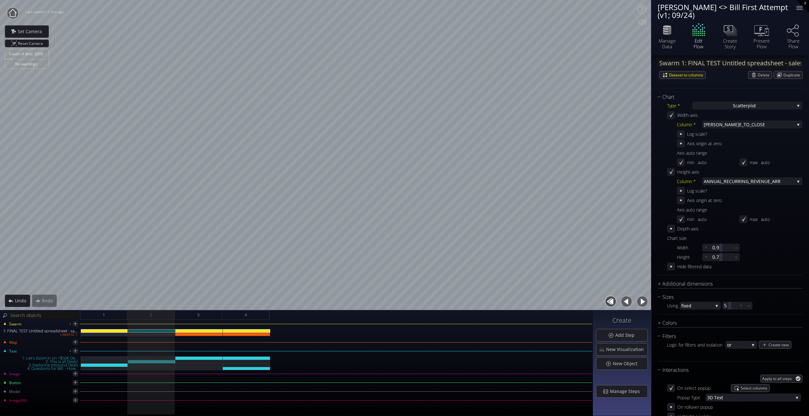
scroll to position [152, 0]
click at [681, 200] on icon at bounding box center [680, 201] width 6 height 6
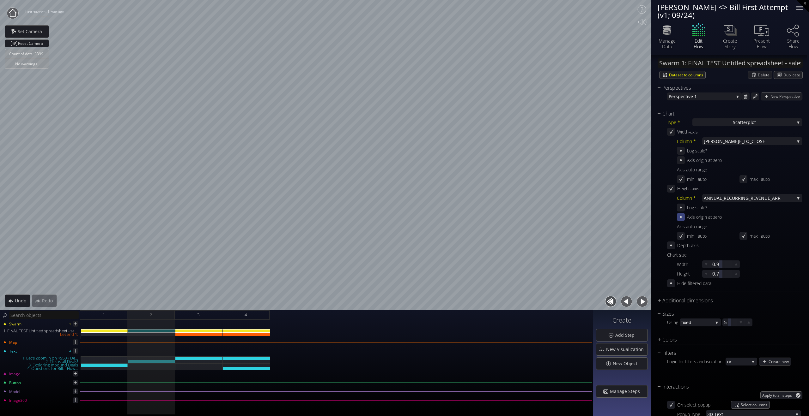
scroll to position [134, 0]
click at [680, 180] on icon at bounding box center [681, 179] width 4 height 5
click at [705, 180] on div at bounding box center [710, 180] width 26 height 8
click at [710, 182] on input "0.0004" at bounding box center [720, 180] width 42 height 8
type input "0"
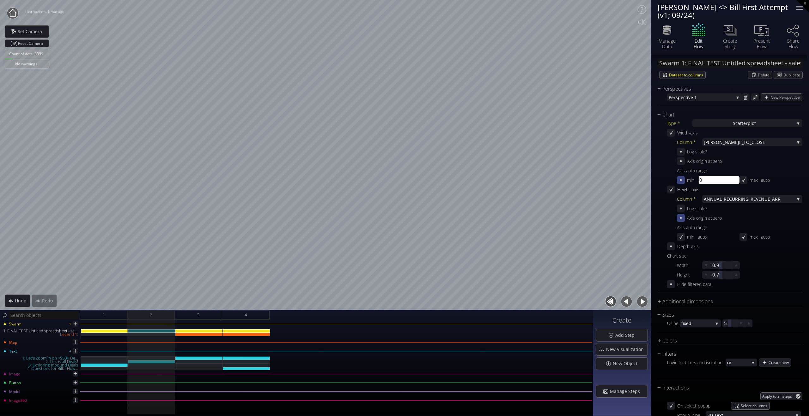
click at [765, 179] on div "Width-axis Column * TIM E_TO_CLOSE DEAL _ID ANNUAL_RECURRING_R EVENUE_ARR DEAL_…" at bounding box center [734, 204] width 135 height 150
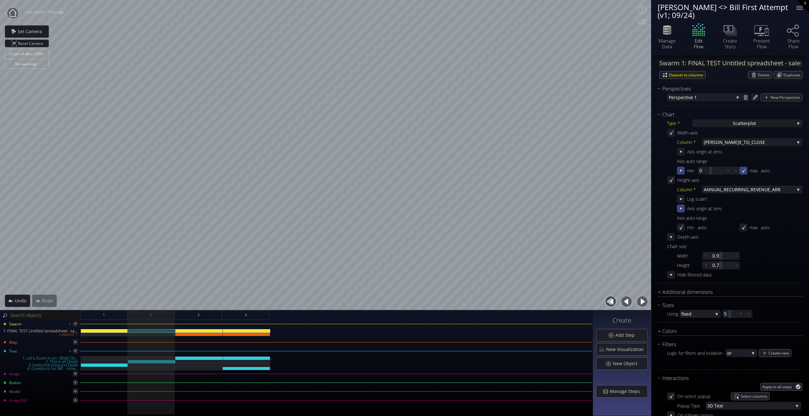
click at [745, 171] on div "max" at bounding box center [748, 171] width 18 height 8
click at [742, 171] on icon at bounding box center [742, 170] width 5 height 5
click at [770, 171] on div at bounding box center [773, 171] width 26 height 8
type input "470"
click at [704, 171] on div at bounding box center [710, 171] width 26 height 8
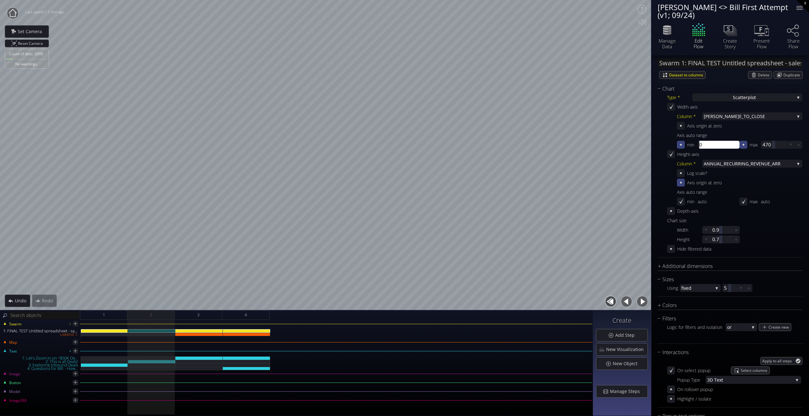
scroll to position [162, 0]
click at [640, 300] on button "button" at bounding box center [642, 302] width 14 height 14
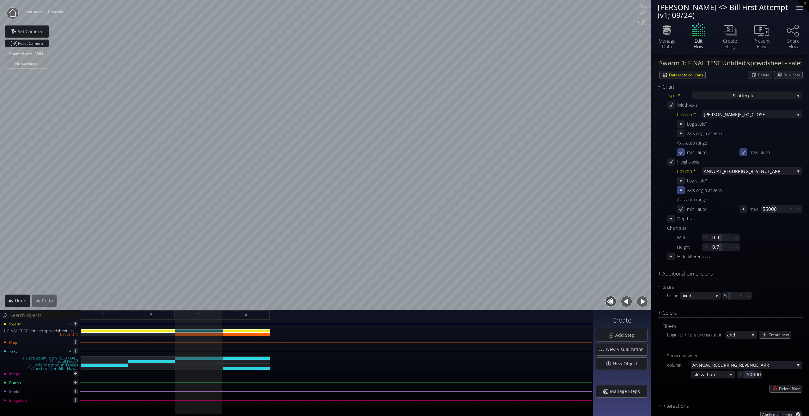
click at [625, 300] on button "button" at bounding box center [626, 302] width 14 height 14
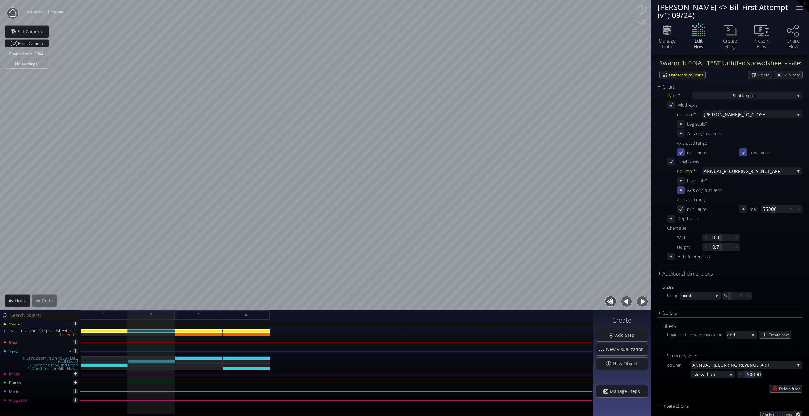
click at [625, 300] on button "button" at bounding box center [626, 302] width 14 height 14
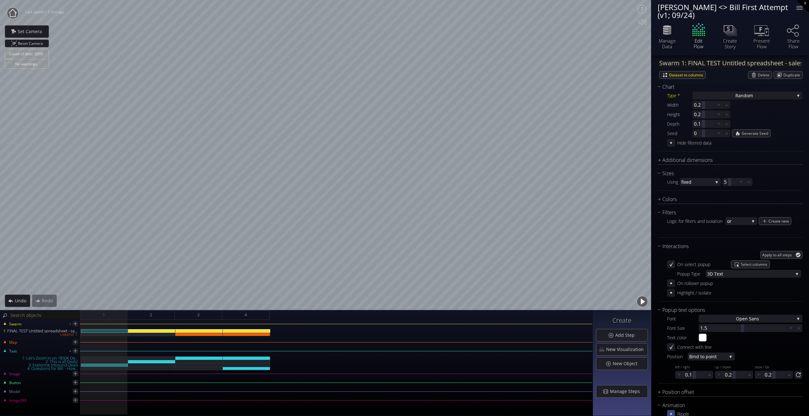
click at [640, 302] on button "button" at bounding box center [642, 302] width 14 height 14
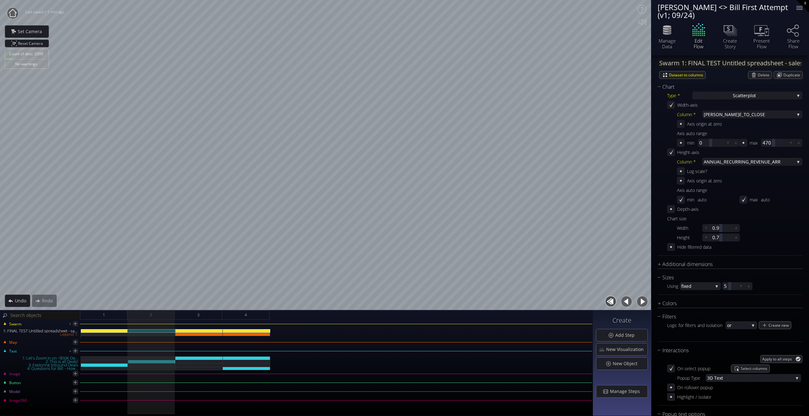
click at [643, 302] on button "button" at bounding box center [642, 302] width 14 height 14
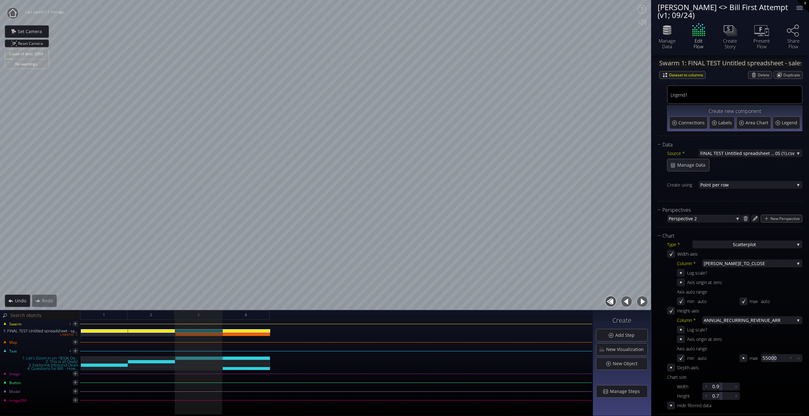
scroll to position [18, 0]
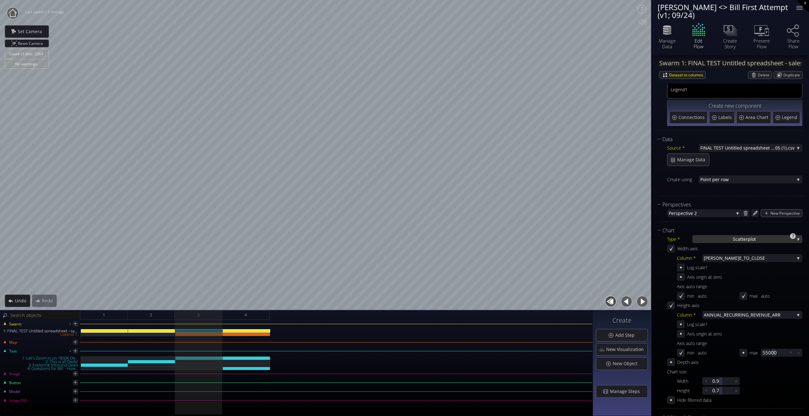
click at [760, 239] on div "S catterplot" at bounding box center [747, 239] width 110 height 8
click at [665, 221] on div "Perspectives Per spective 2 defa ult Per spective 1 Per spective 2 New Perspect…" at bounding box center [729, 211] width 145 height 21
click at [259, 316] on div "4" at bounding box center [245, 314] width 47 height 9
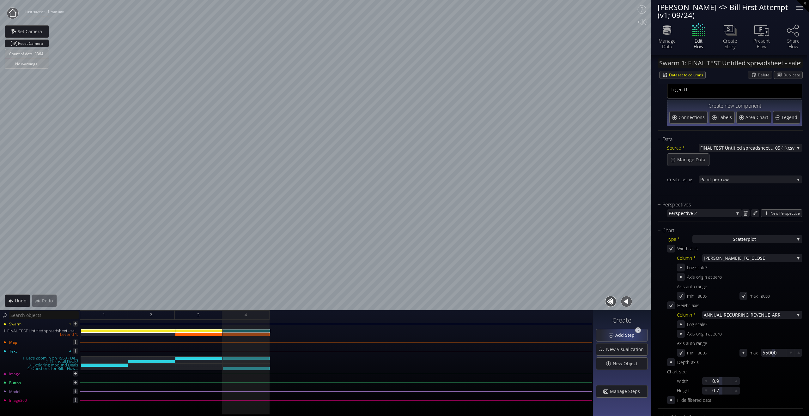
click at [630, 336] on span "Add Step" at bounding box center [626, 335] width 23 height 6
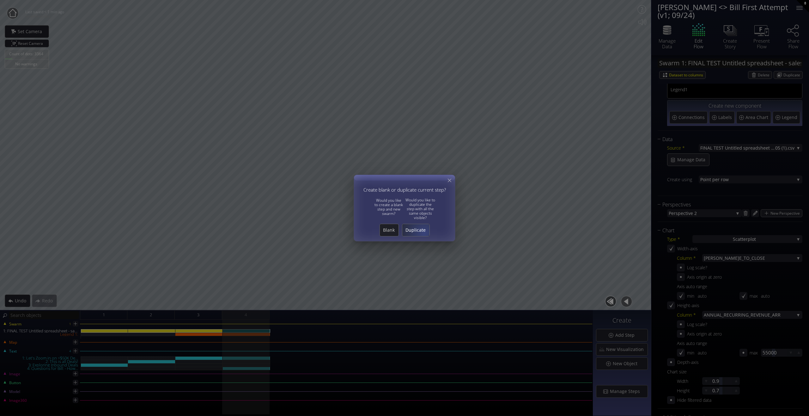
click at [424, 233] on span "Duplicate" at bounding box center [415, 230] width 27 height 6
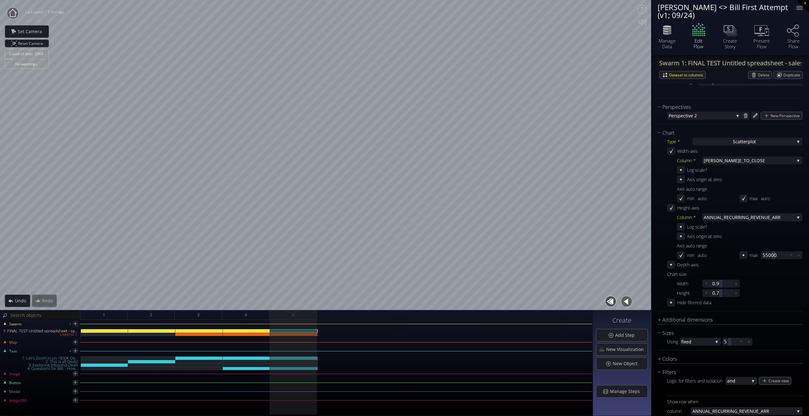
scroll to position [0, 0]
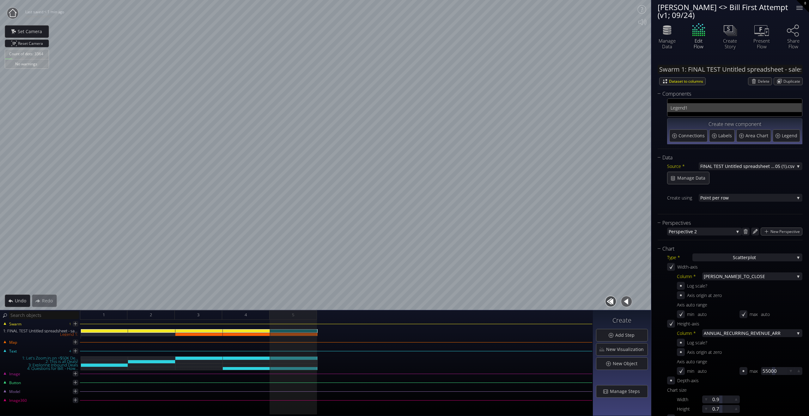
click at [693, 107] on span "1" at bounding box center [741, 108] width 113 height 8
type input "Legend 1:"
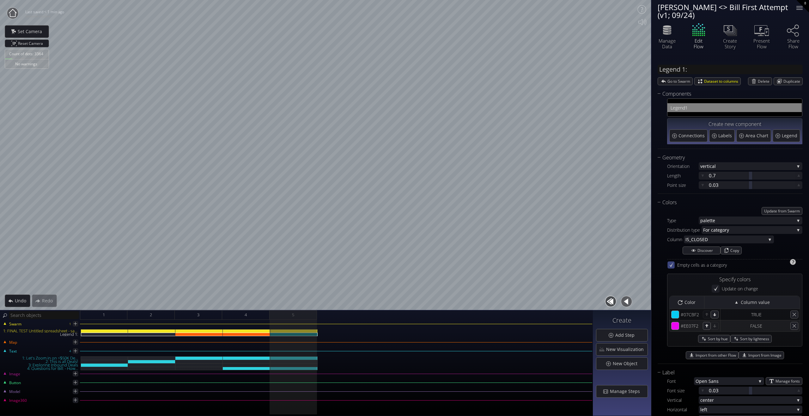
click at [673, 265] on icon at bounding box center [670, 264] width 5 height 5
click at [732, 241] on span "D" at bounding box center [734, 240] width 61 height 8
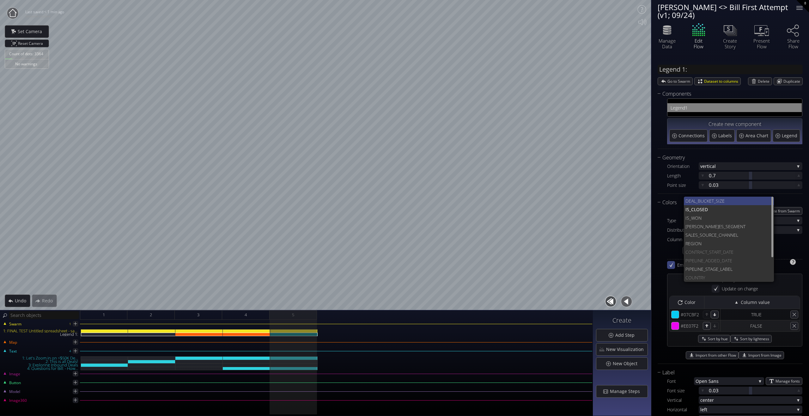
click at [711, 202] on span "UCKET_SIZE" at bounding box center [734, 201] width 69 height 9
type input "#35a3f2"
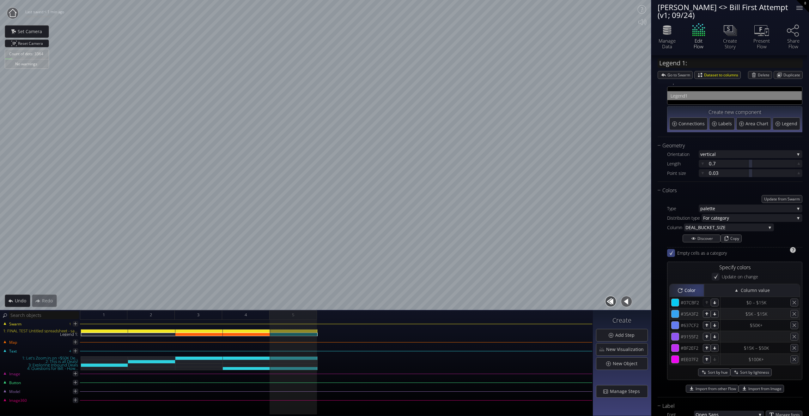
scroll to position [21, 0]
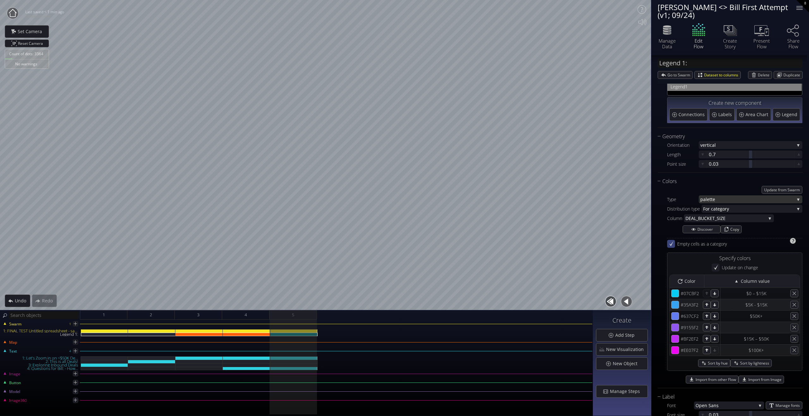
click at [747, 202] on span "tte" at bounding box center [751, 199] width 85 height 8
click at [724, 192] on span "fixed" at bounding box center [748, 191] width 97 height 9
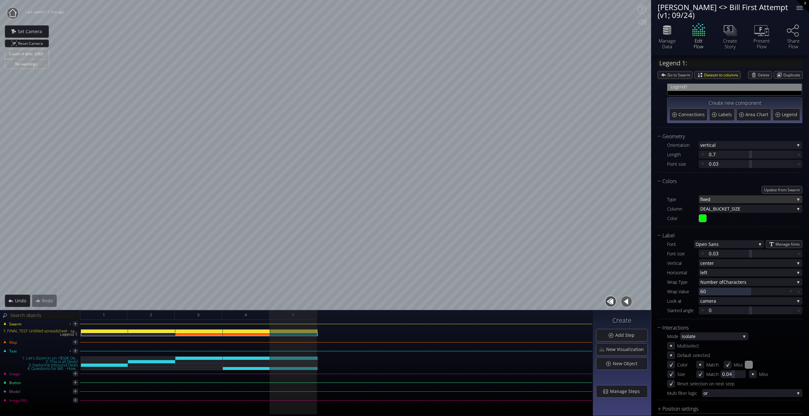
click at [731, 200] on span "fixed" at bounding box center [747, 199] width 94 height 8
click at [726, 203] on span "heme" at bounding box center [750, 199] width 93 height 9
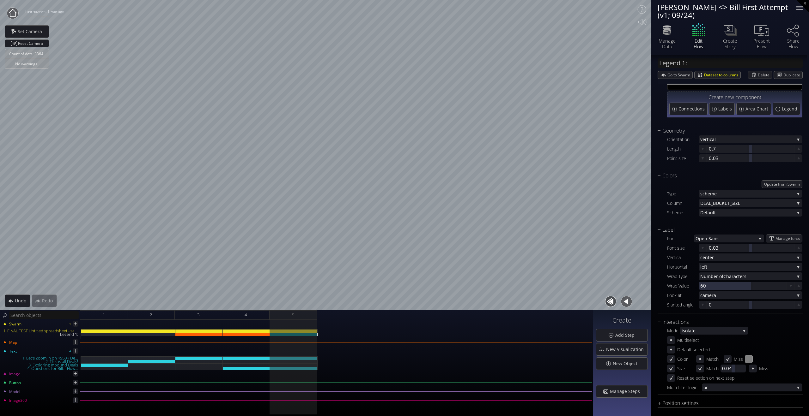
scroll to position [30, 0]
click at [721, 388] on span "or" at bounding box center [748, 385] width 91 height 8
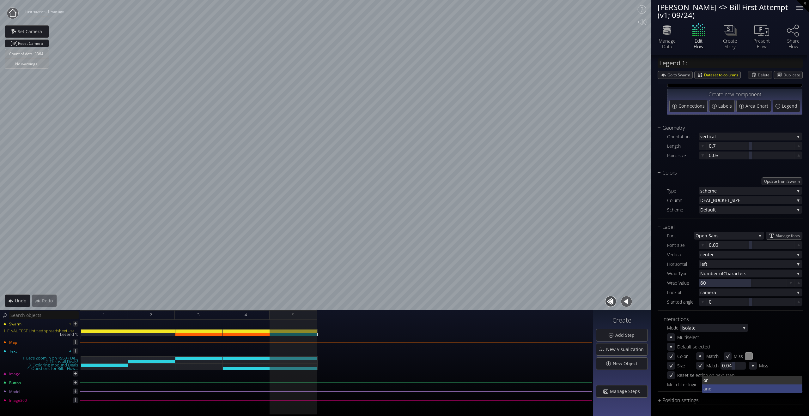
click at [718, 390] on span "and" at bounding box center [750, 389] width 94 height 9
click at [725, 386] on span "and" at bounding box center [748, 385] width 91 height 8
click at [725, 378] on span "or" at bounding box center [750, 380] width 94 height 9
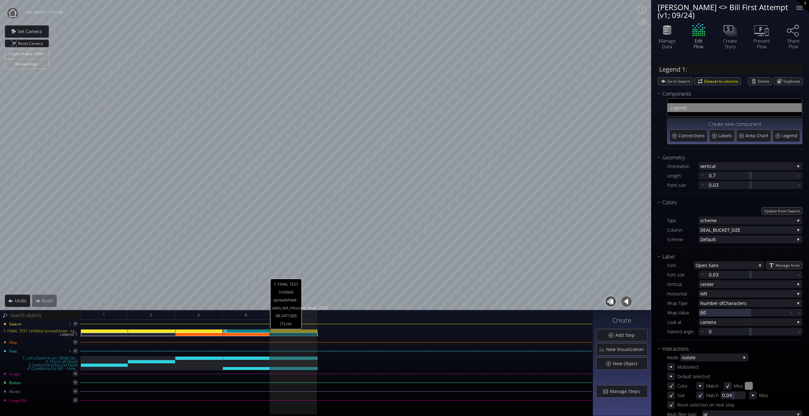
click at [258, 331] on div "1: FINAL TEST Untitled spreadsheet - sales_led_inbound_deals_2025-09-24T1305 (1…" at bounding box center [246, 330] width 47 height 3
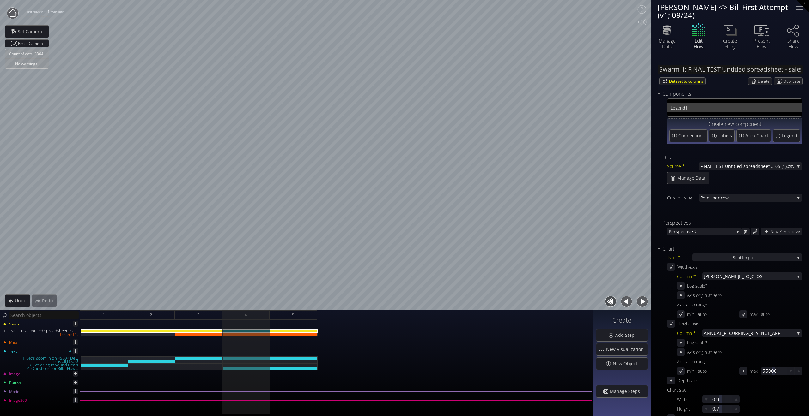
click at [745, 104] on span "1" at bounding box center [741, 108] width 113 height 8
type input "Legend 1:"
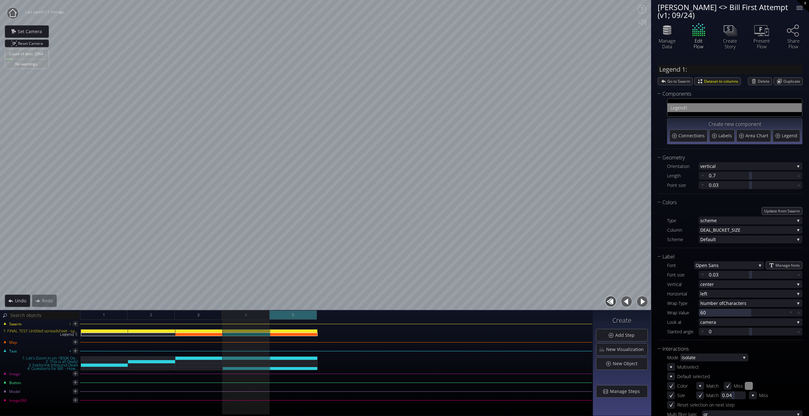
click at [300, 314] on div "5" at bounding box center [292, 314] width 47 height 9
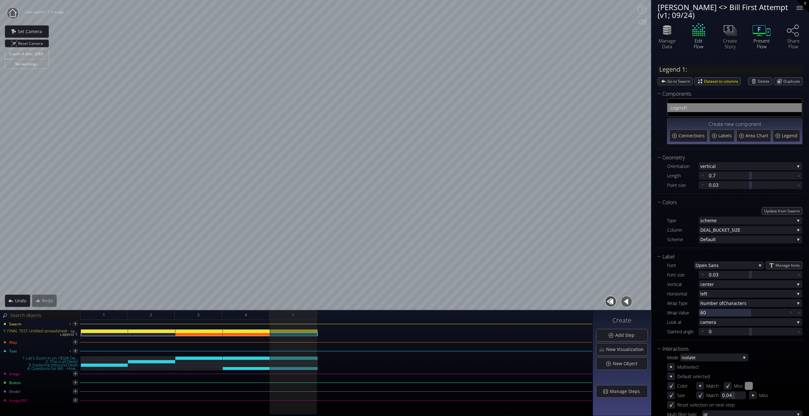
click at [762, 30] on icon at bounding box center [761, 30] width 19 height 16
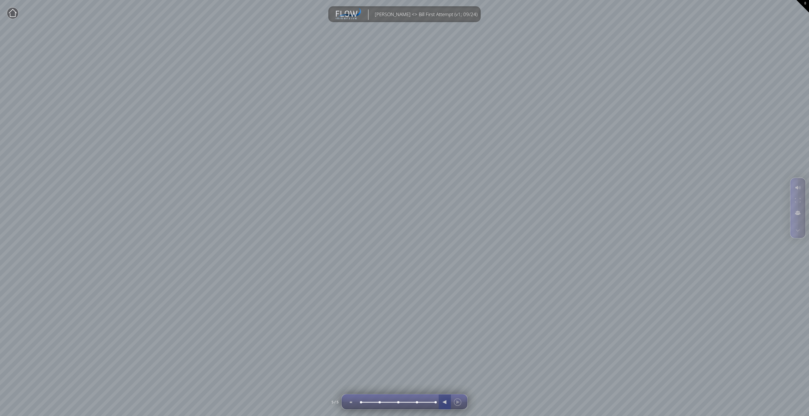
click at [445, 404] on div at bounding box center [444, 402] width 9 height 15
click at [445, 404] on div at bounding box center [451, 401] width 26 height 15
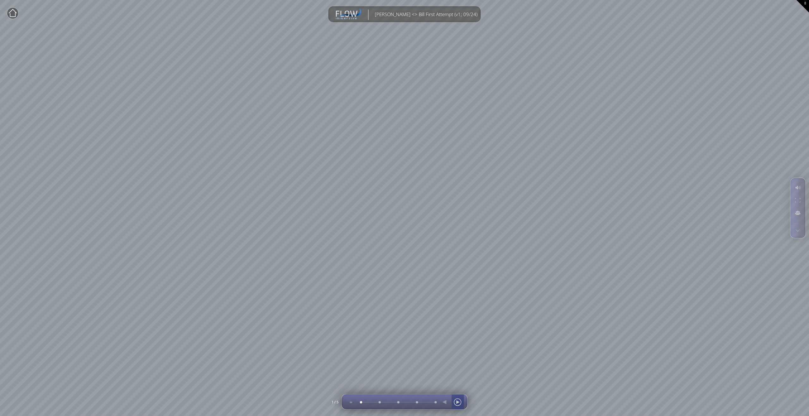
click at [459, 403] on div at bounding box center [457, 402] width 9 height 15
click at [458, 404] on div at bounding box center [457, 402] width 9 height 15
click at [458, 401] on div at bounding box center [457, 402] width 9 height 15
click at [12, 15] on circle at bounding box center [12, 13] width 11 height 11
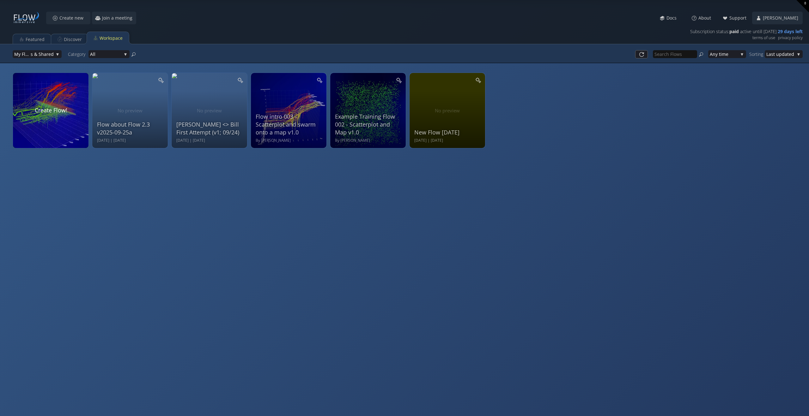
click at [425, 274] on div "Flow about Flow 2.3 v2025-09-25a Thu Sep 25 2025 | Thu Sep 25 2025 View Edit Re…" at bounding box center [404, 208] width 809 height 416
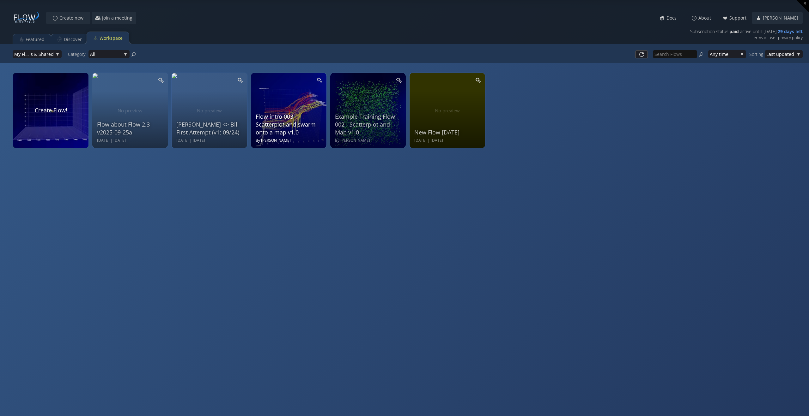
click at [296, 97] on div "Flow intro 003 - Scatterplot and swarm onto a map v1.0 By Bill Morton" at bounding box center [289, 109] width 68 height 67
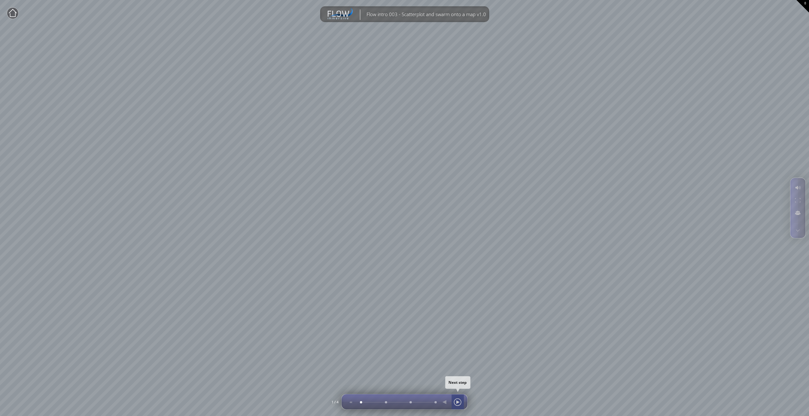
click at [457, 401] on div at bounding box center [457, 402] width 9 height 15
